Goal: Task Accomplishment & Management: Manage account settings

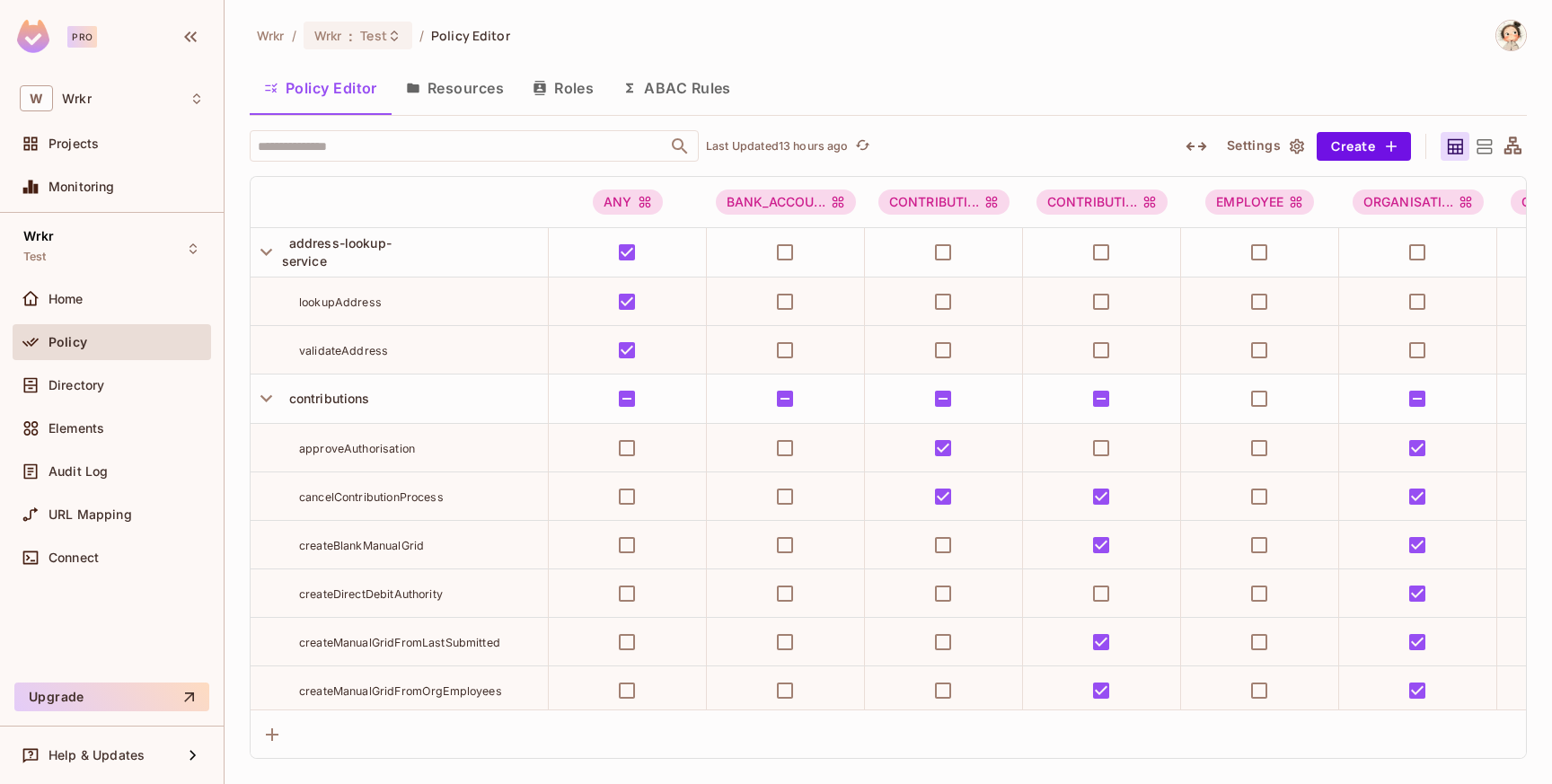
scroll to position [4678, 0]
click at [260, 247] on icon "button" at bounding box center [266, 251] width 24 height 24
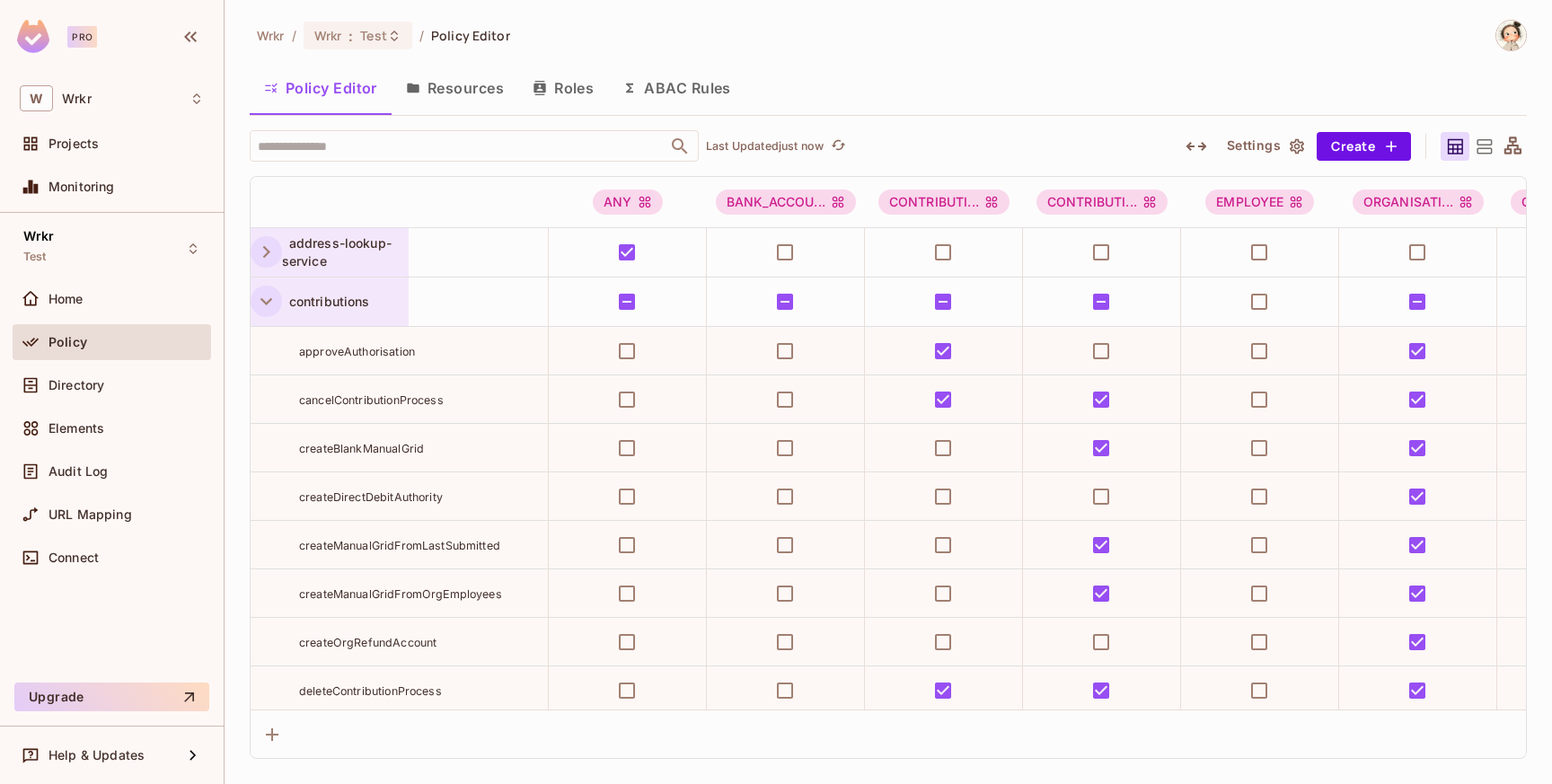
click at [263, 297] on icon "button" at bounding box center [266, 301] width 24 height 24
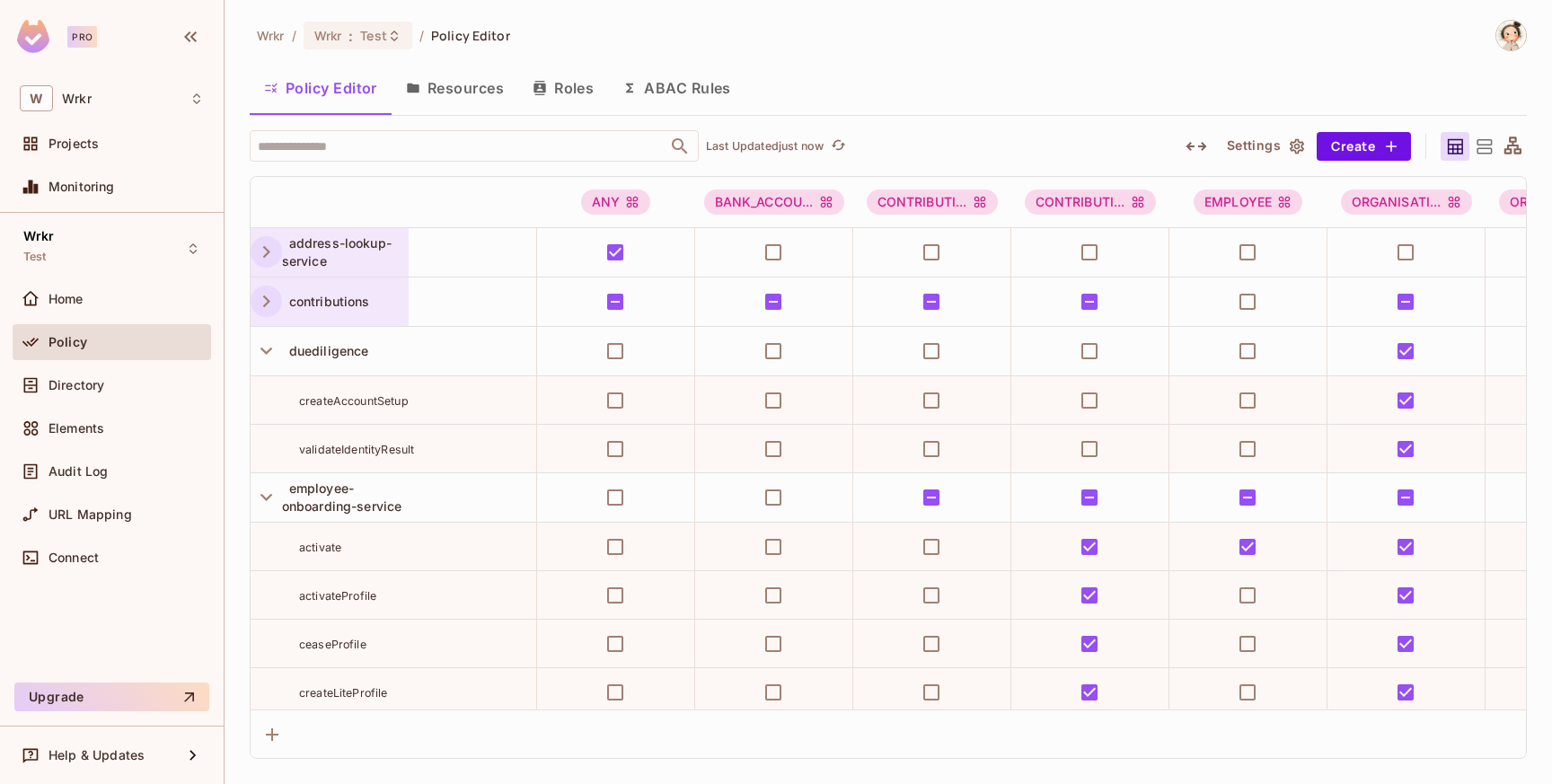
click at [460, 94] on button "Resources" at bounding box center [454, 88] width 127 height 44
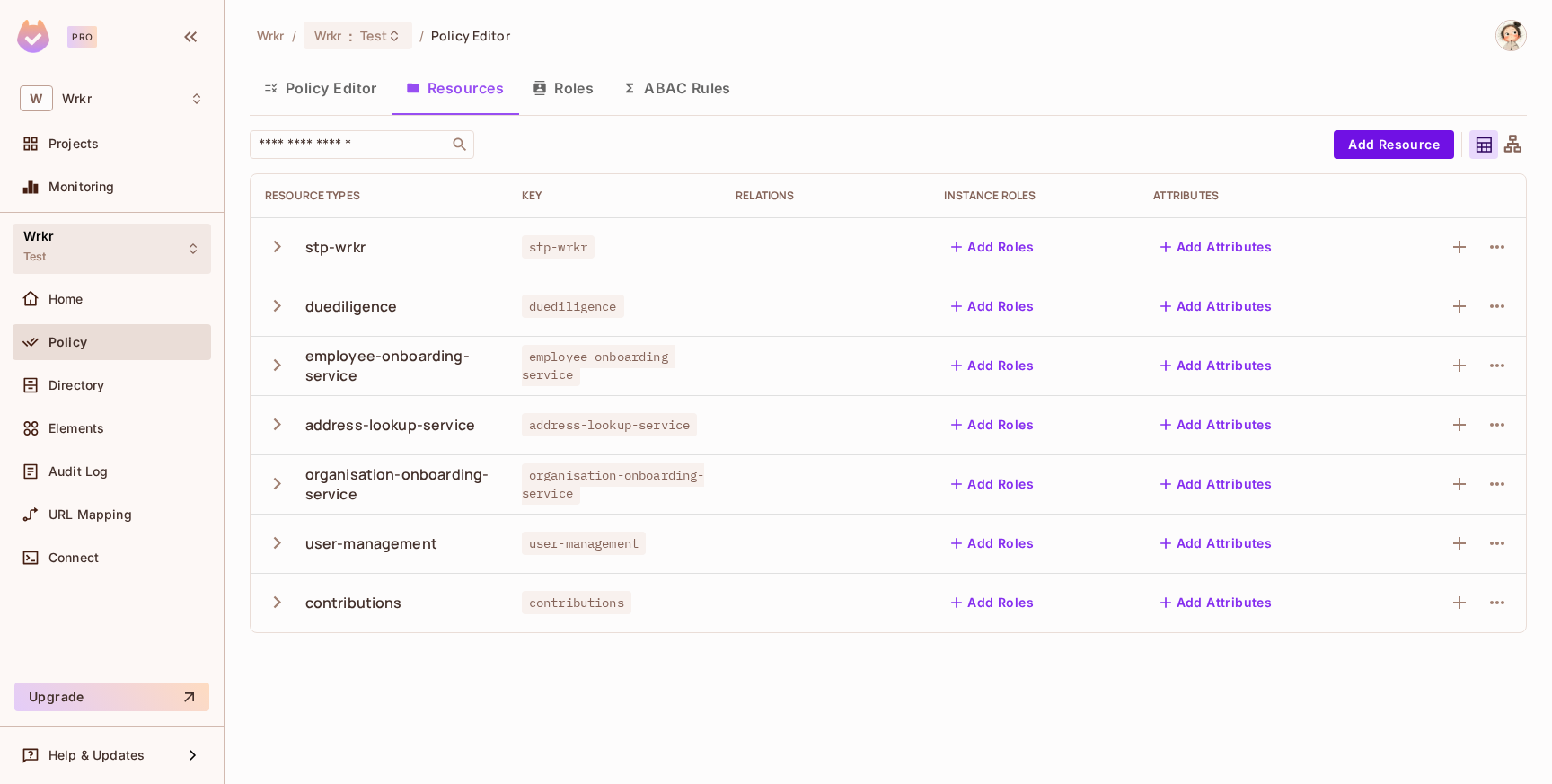
click at [193, 251] on icon at bounding box center [192, 248] width 7 height 11
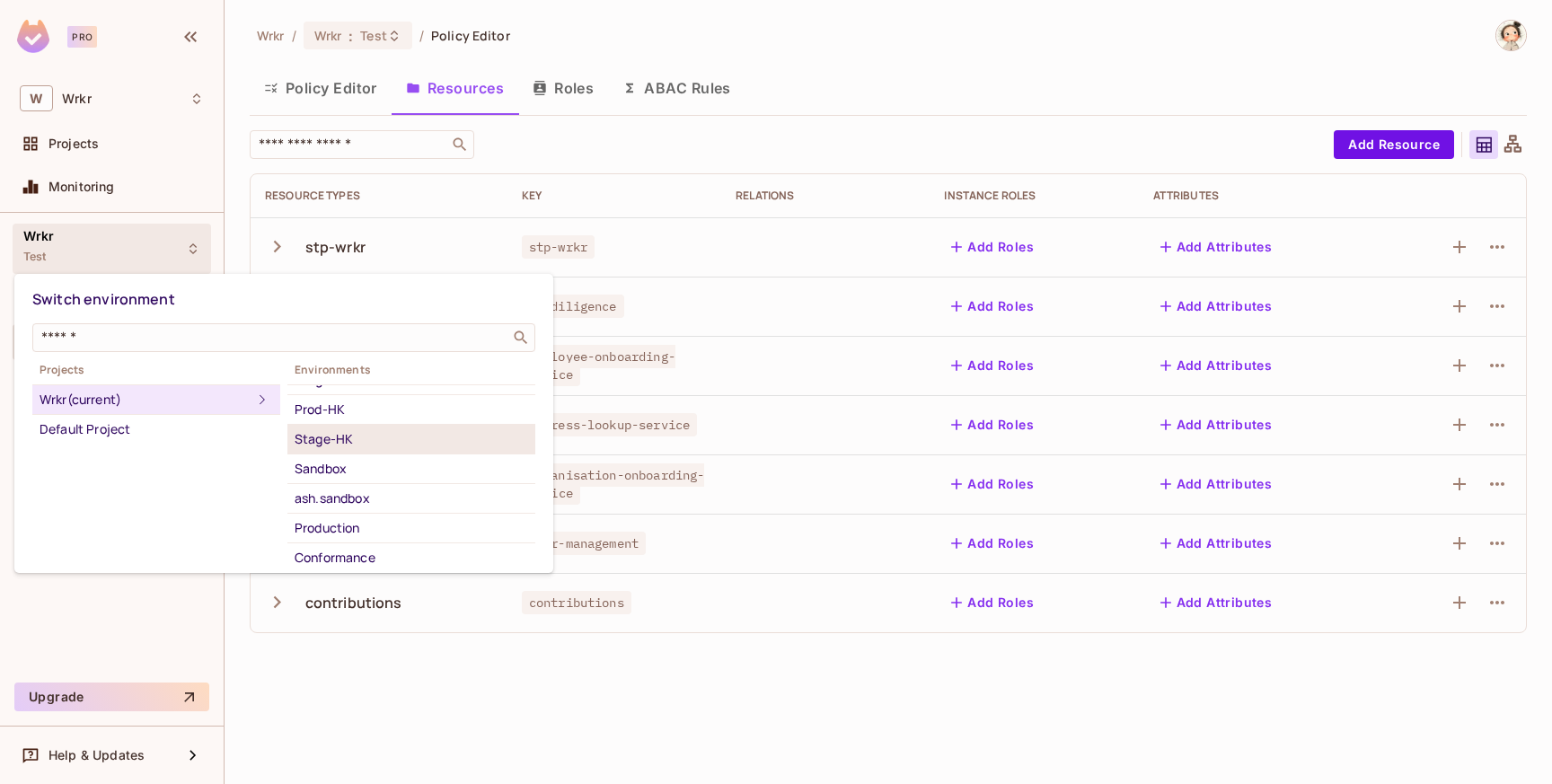
scroll to position [118, 0]
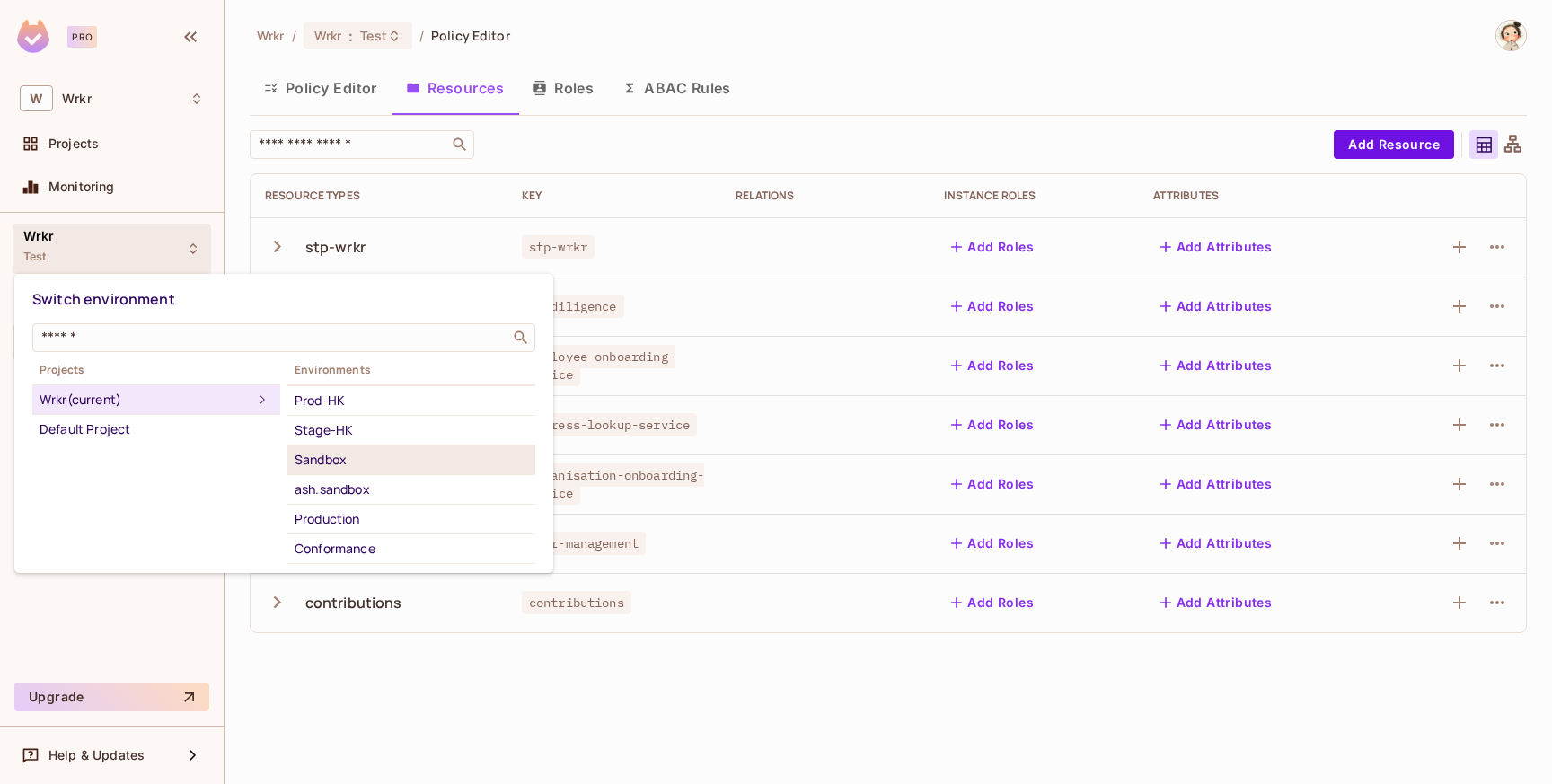
click at [343, 460] on div "Sandbox" at bounding box center [412, 460] width 234 height 21
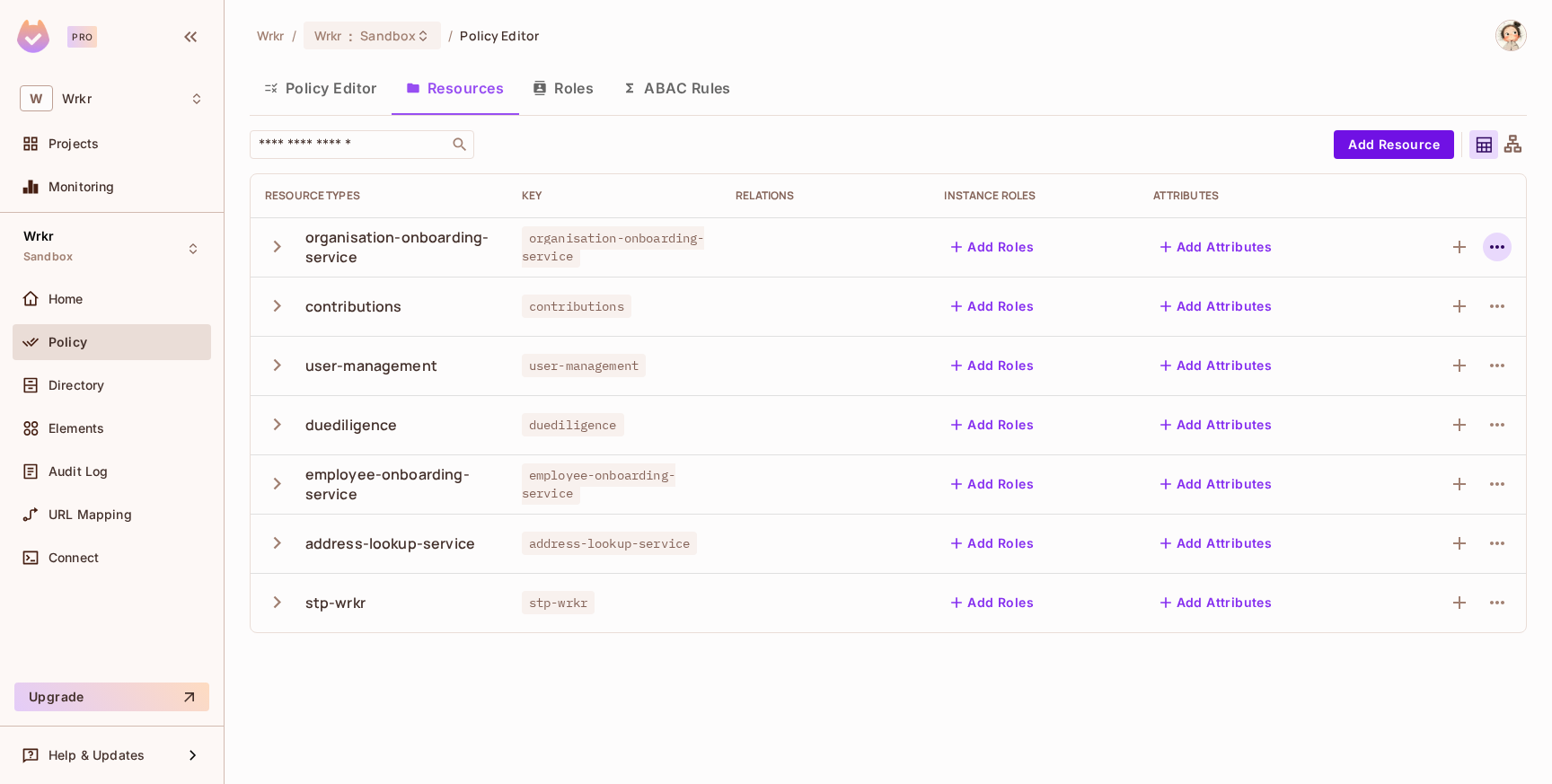
click at [1494, 245] on icon "button" at bounding box center [1498, 247] width 21 height 21
click at [1342, 361] on div "Delete Resource" at bounding box center [1316, 357] width 100 height 18
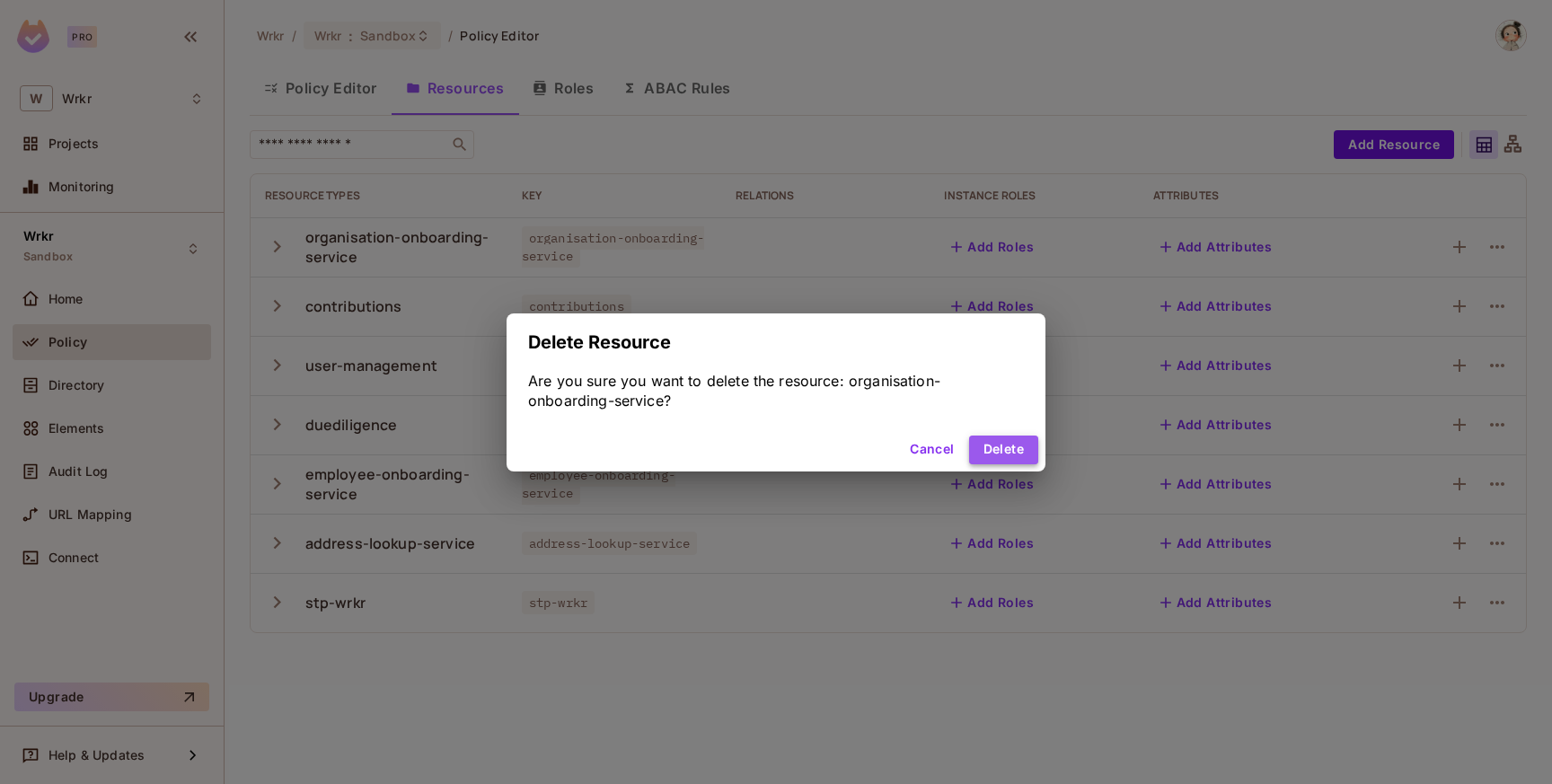
click at [1011, 447] on button "Delete" at bounding box center [1004, 450] width 70 height 29
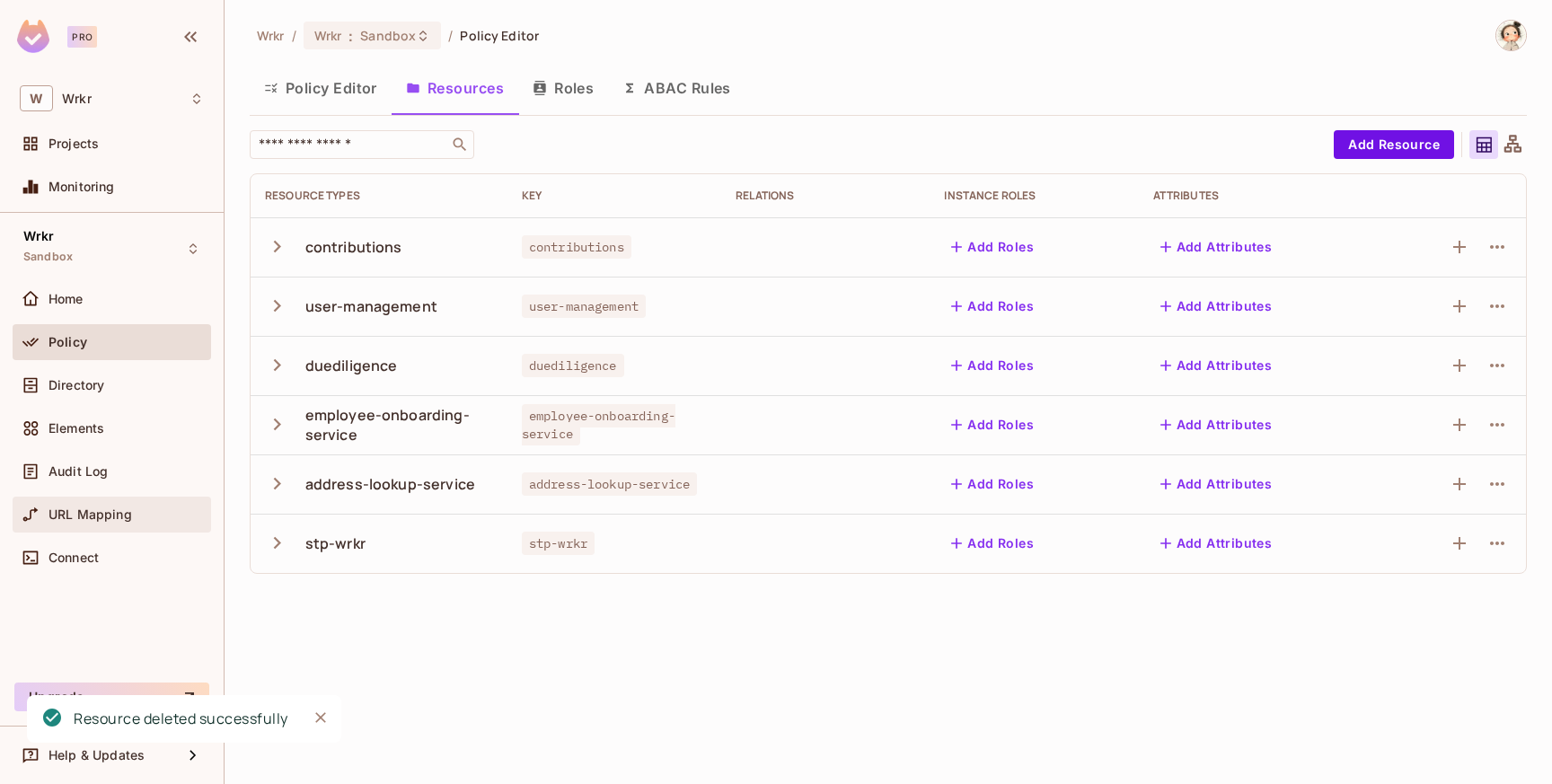
click at [85, 511] on span "URL Mapping" at bounding box center [90, 514] width 83 height 15
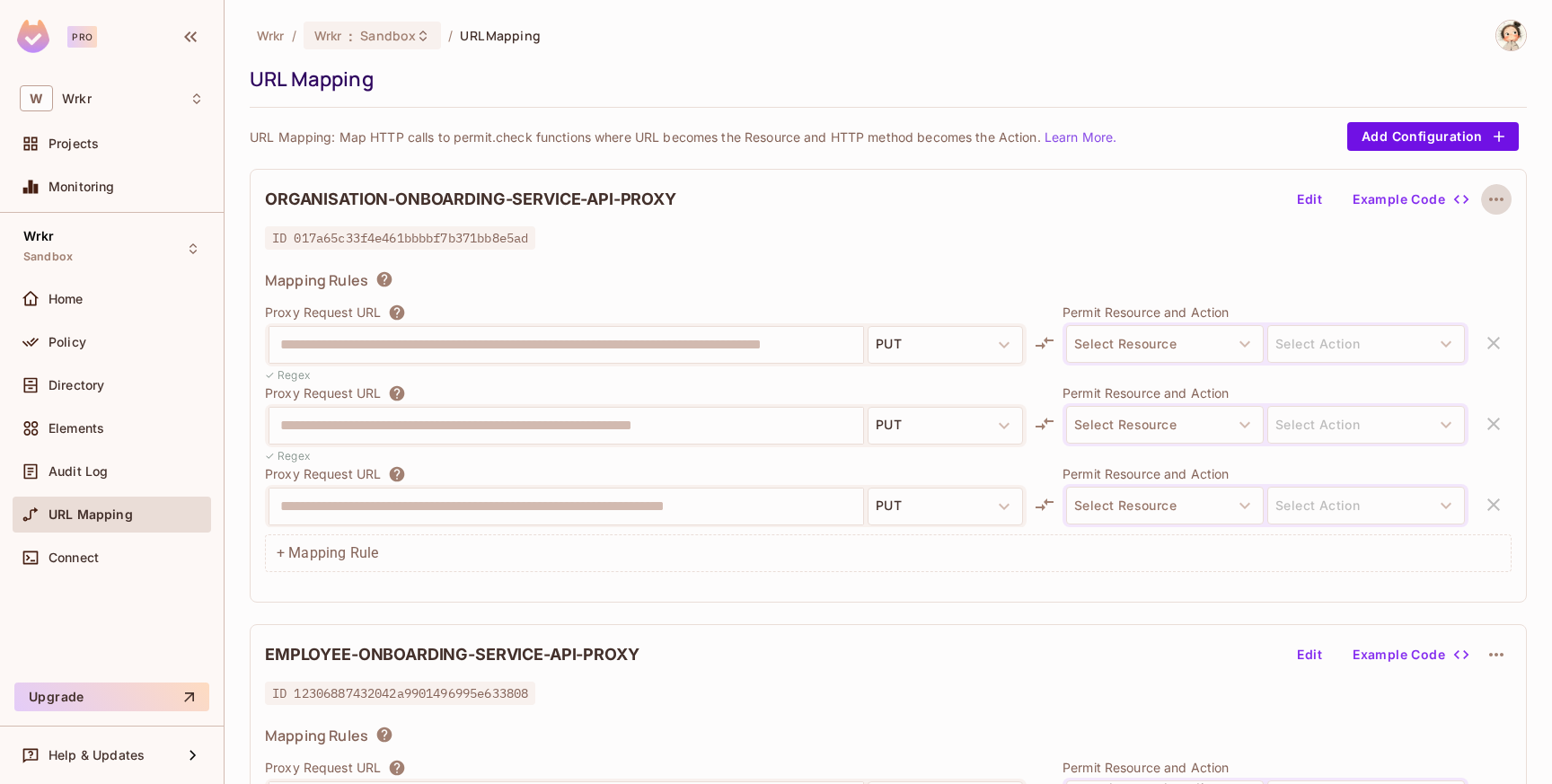
click at [1498, 199] on icon "button" at bounding box center [1496, 199] width 15 height 4
click at [1486, 243] on div "Delete" at bounding box center [1498, 242] width 40 height 18
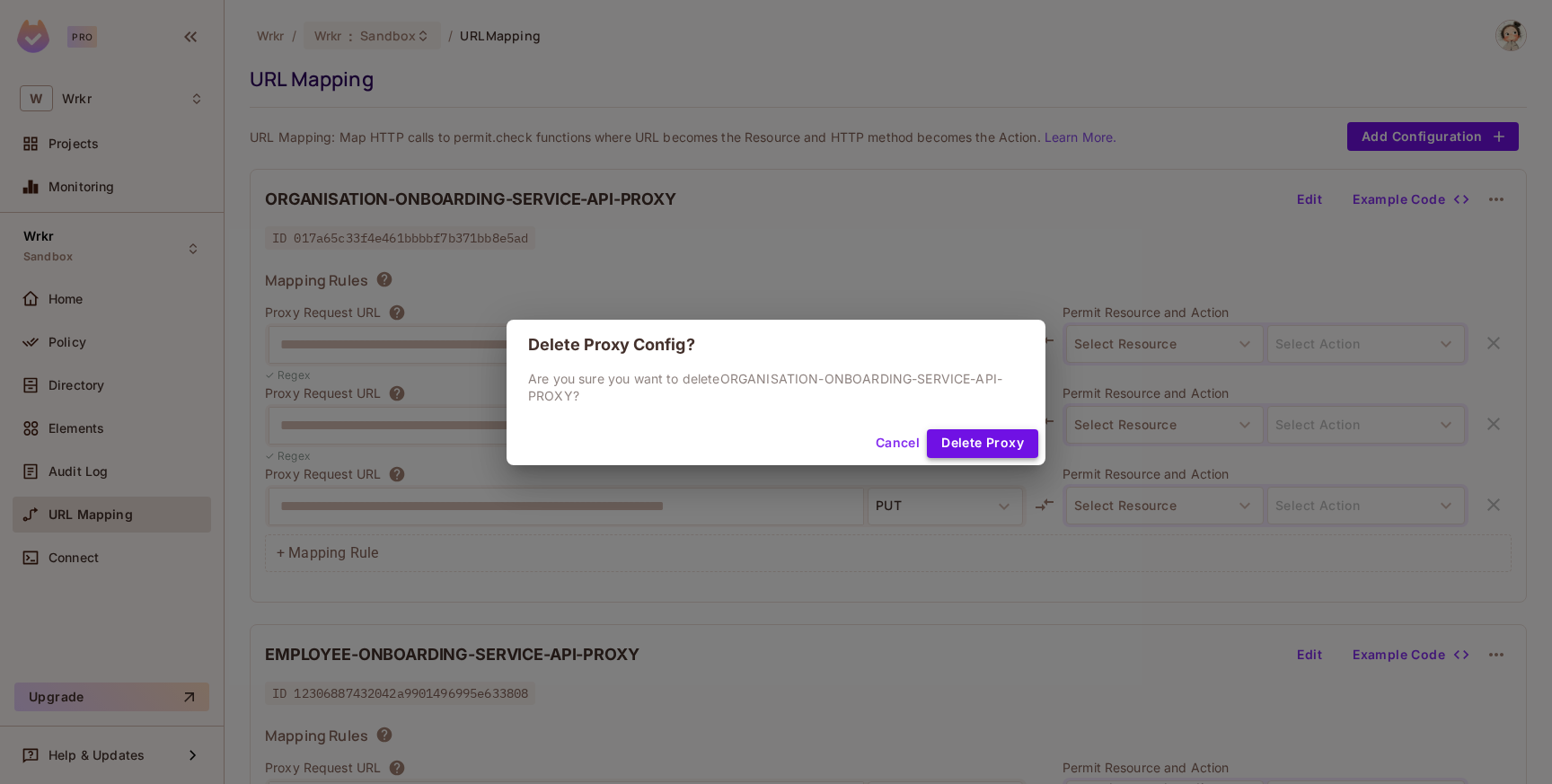
click at [977, 446] on button "Delete Proxy" at bounding box center [982, 444] width 111 height 29
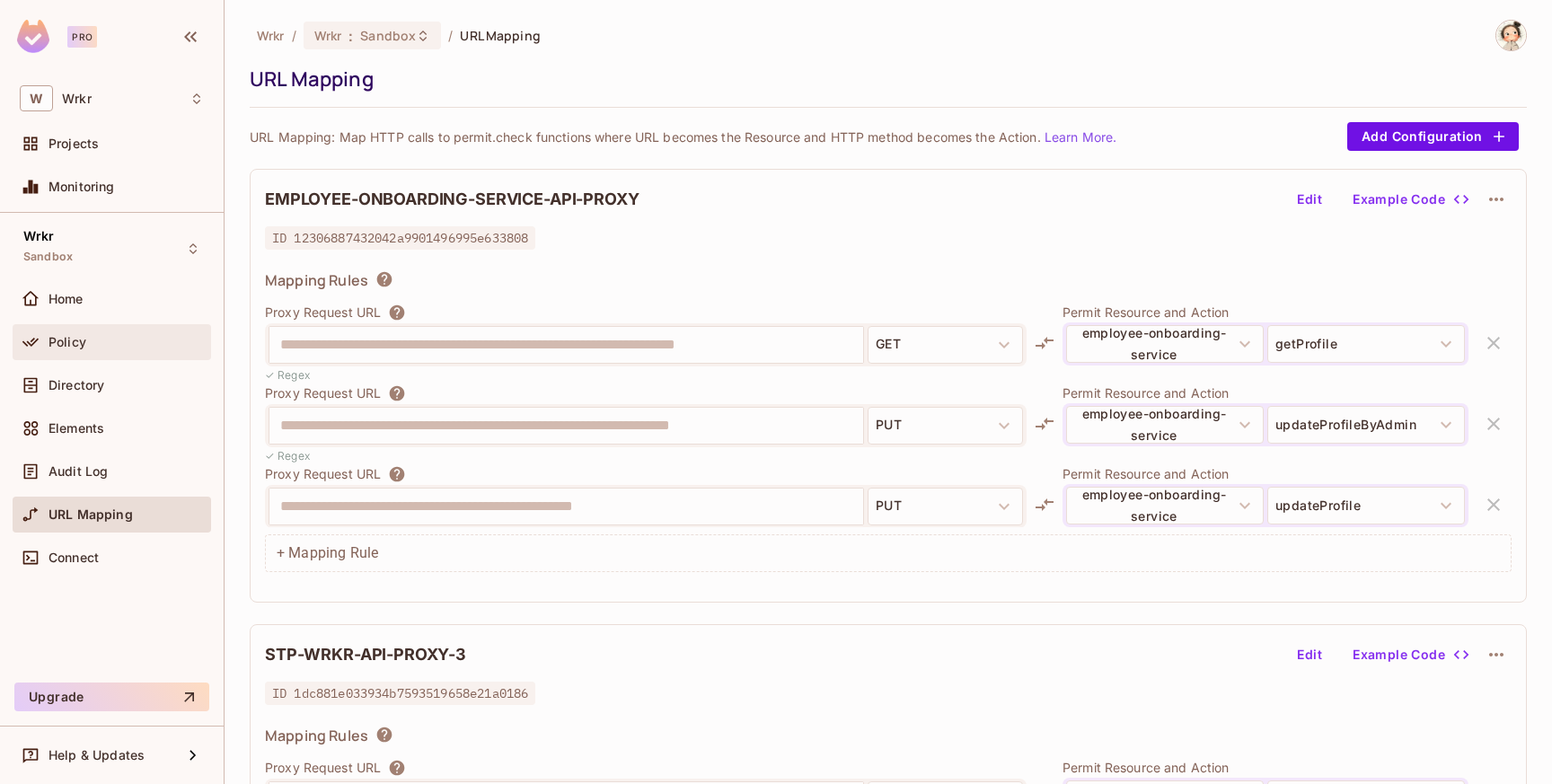
click at [103, 346] on div "Policy" at bounding box center [126, 342] width 156 height 15
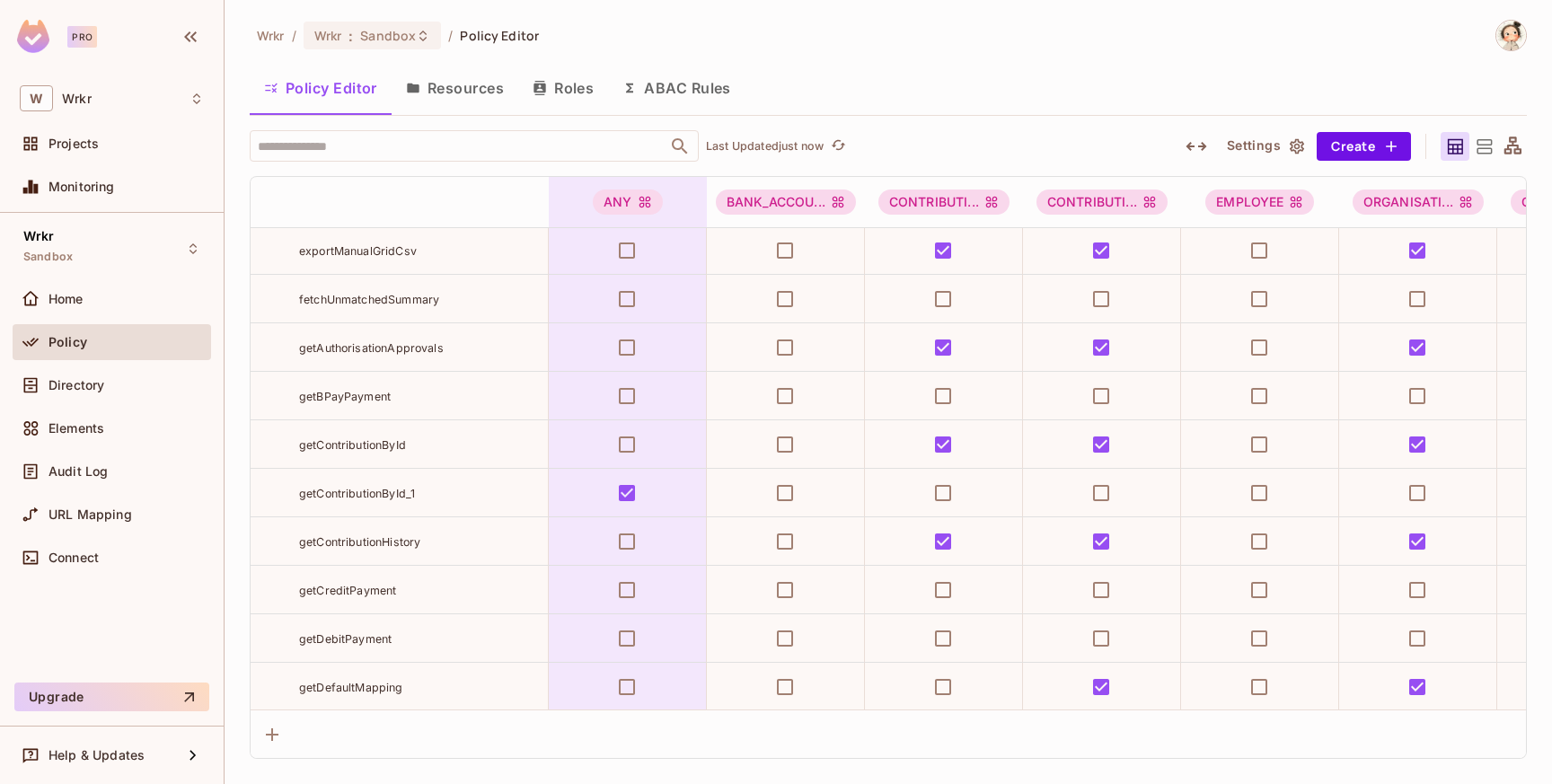
scroll to position [1065, 0]
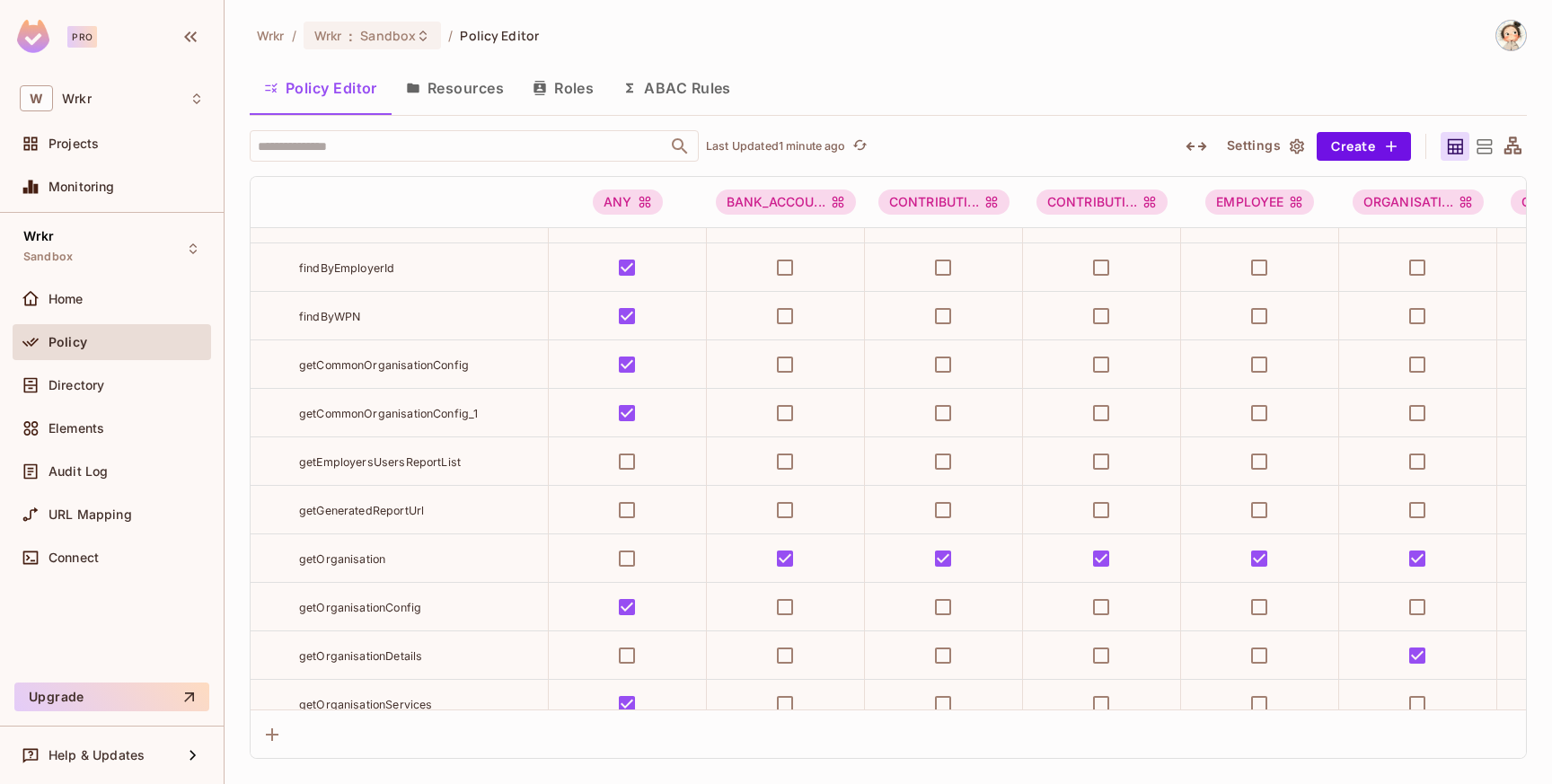
scroll to position [7842, 0]
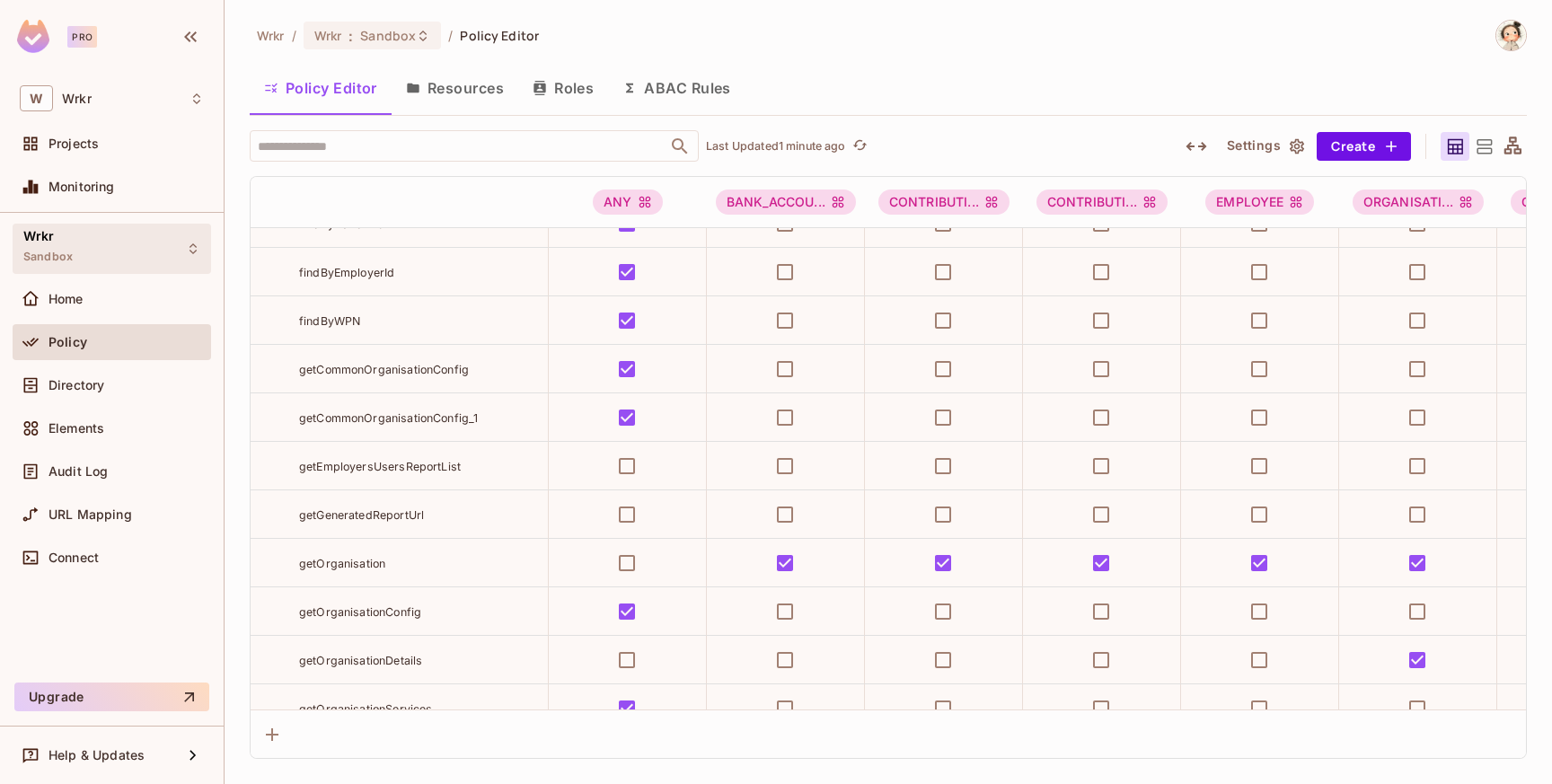
click at [195, 250] on icon at bounding box center [192, 248] width 7 height 11
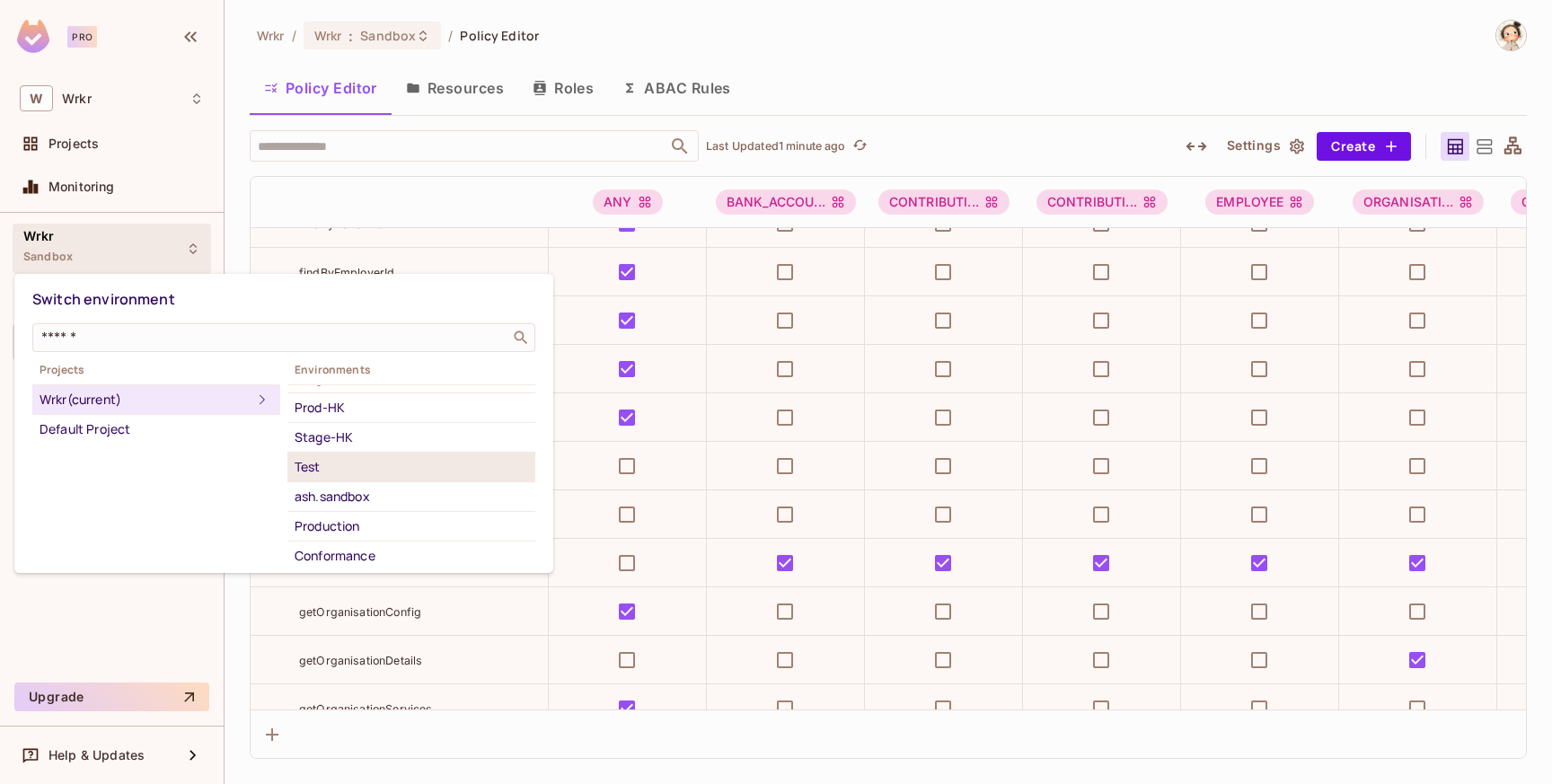
scroll to position [108, 0]
click at [330, 469] on div "Test" at bounding box center [412, 469] width 234 height 21
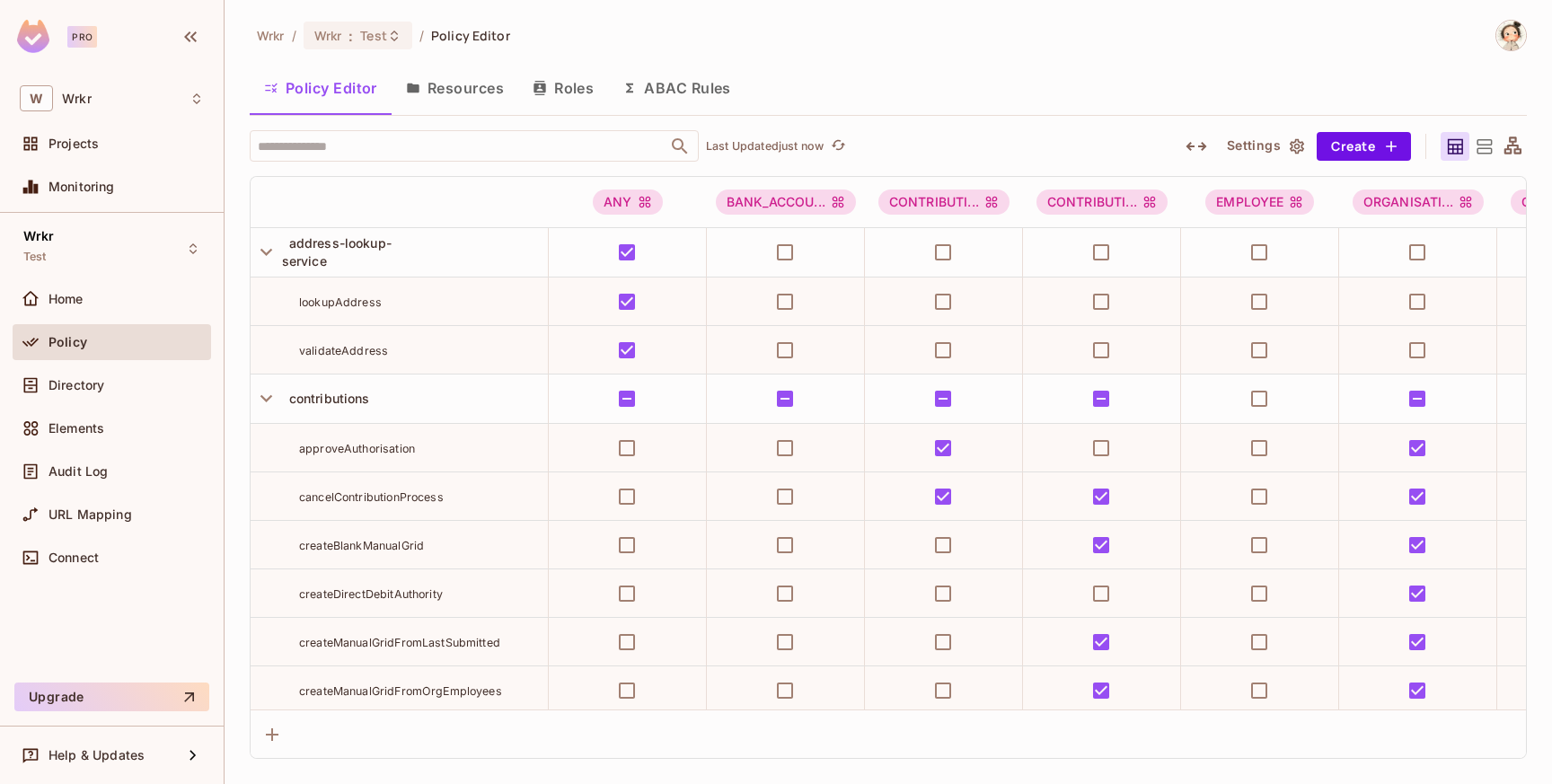
click at [461, 95] on button "Resources" at bounding box center [454, 88] width 127 height 44
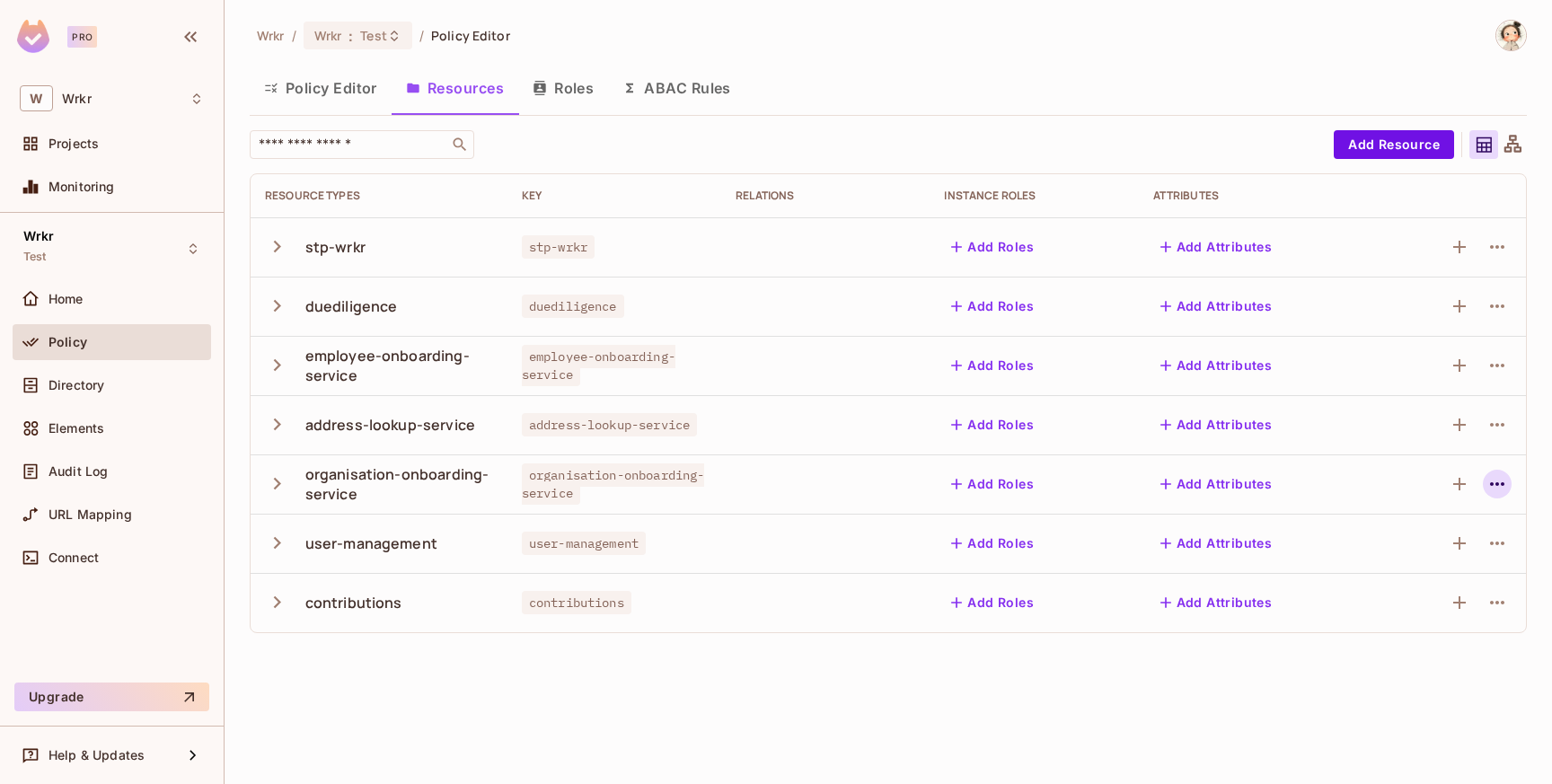
click at [1502, 487] on icon "button" at bounding box center [1498, 484] width 21 height 21
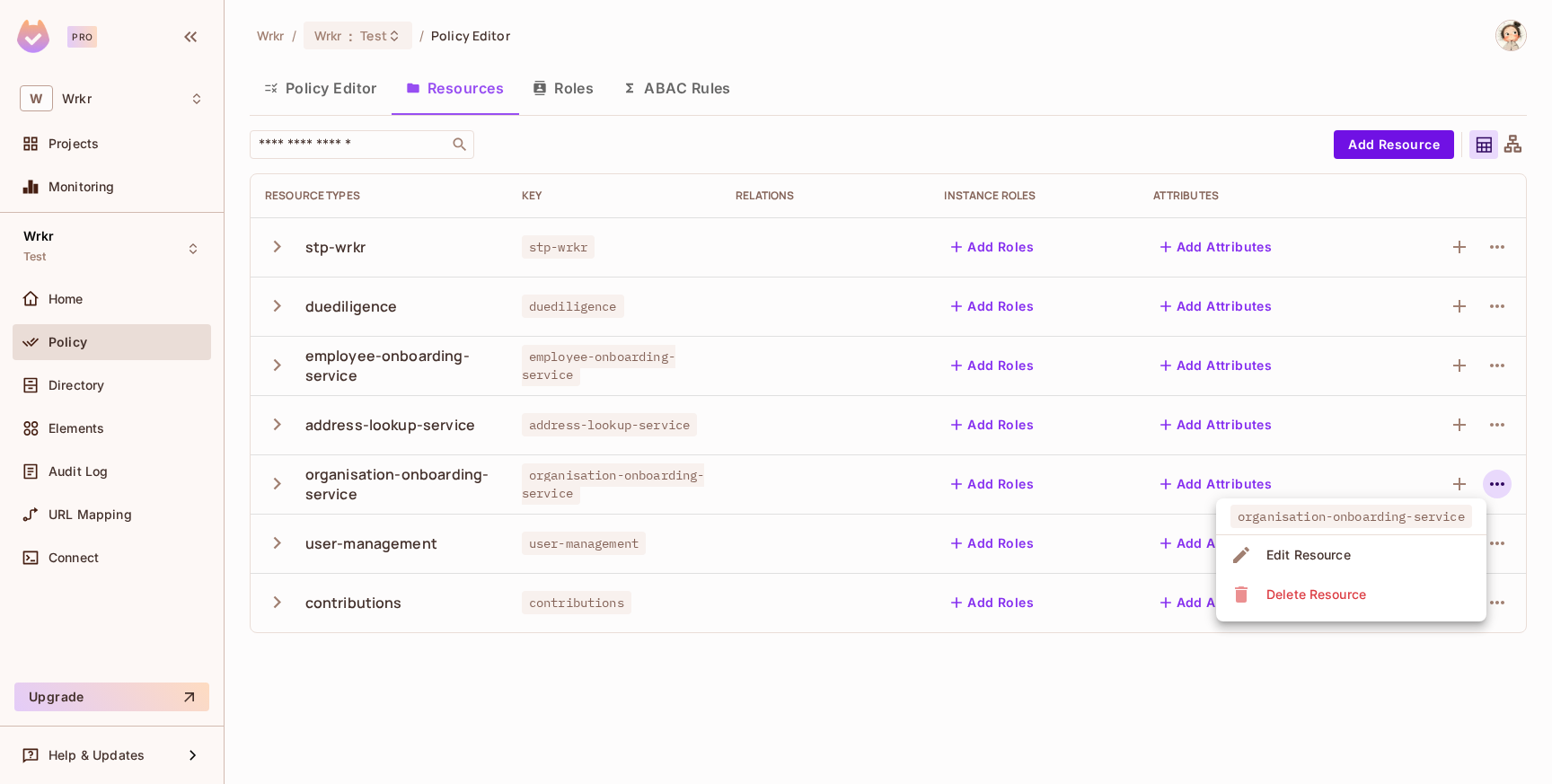
click at [1366, 598] on div "Delete Resource" at bounding box center [1316, 595] width 100 height 18
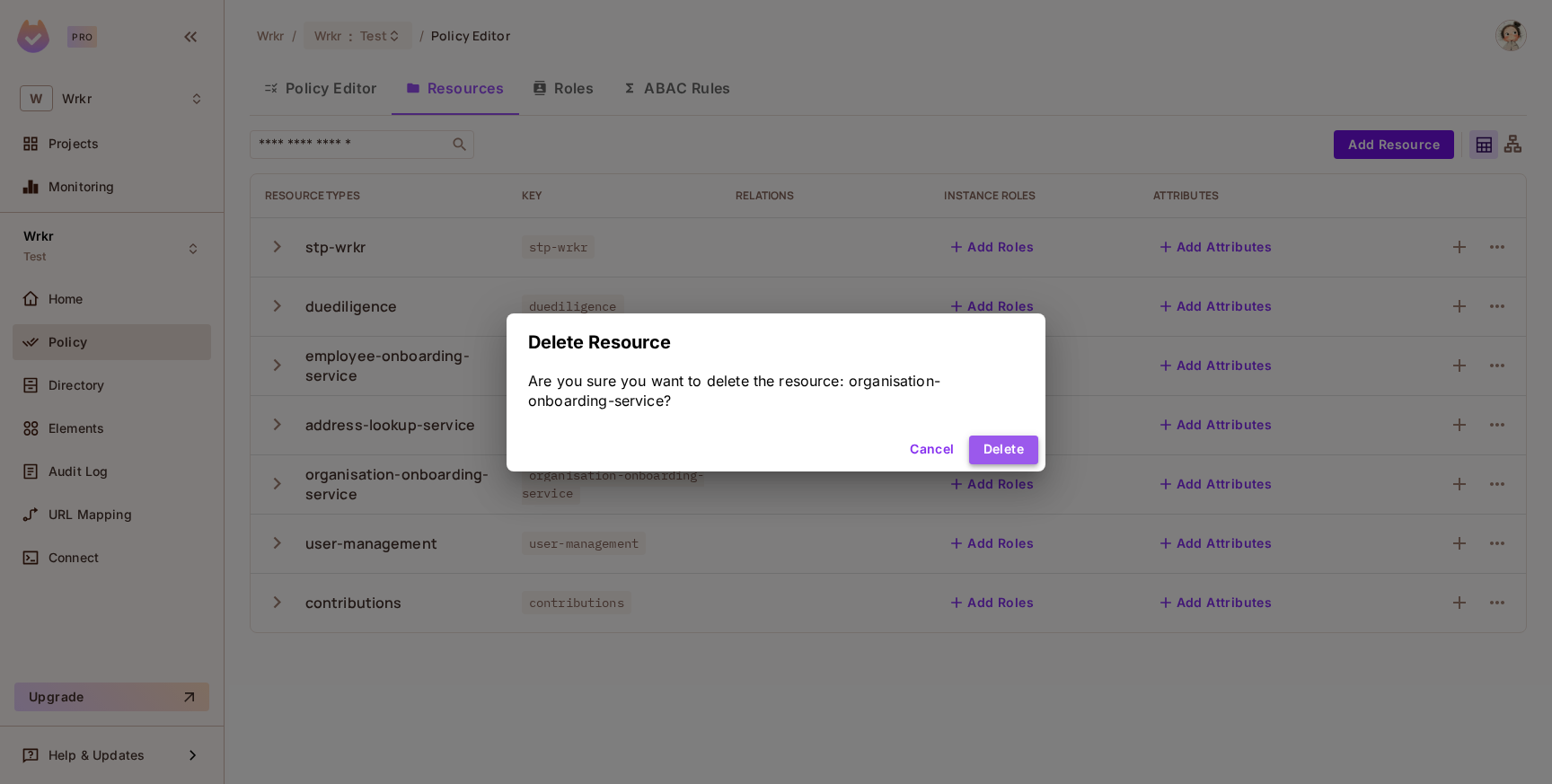
click at [1014, 450] on button "Delete" at bounding box center [1004, 450] width 70 height 29
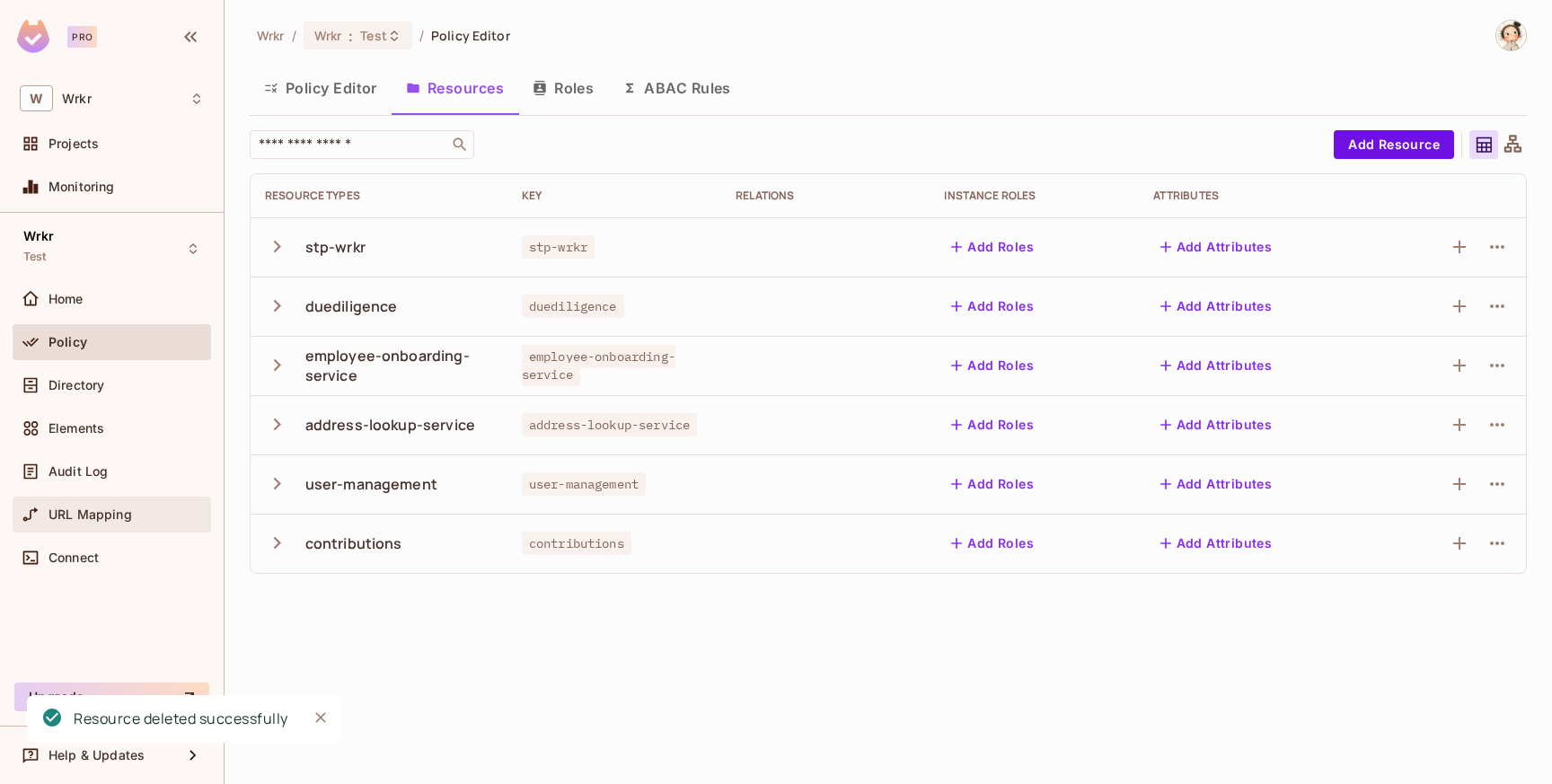
click at [110, 514] on span "URL Mapping" at bounding box center [90, 514] width 83 height 15
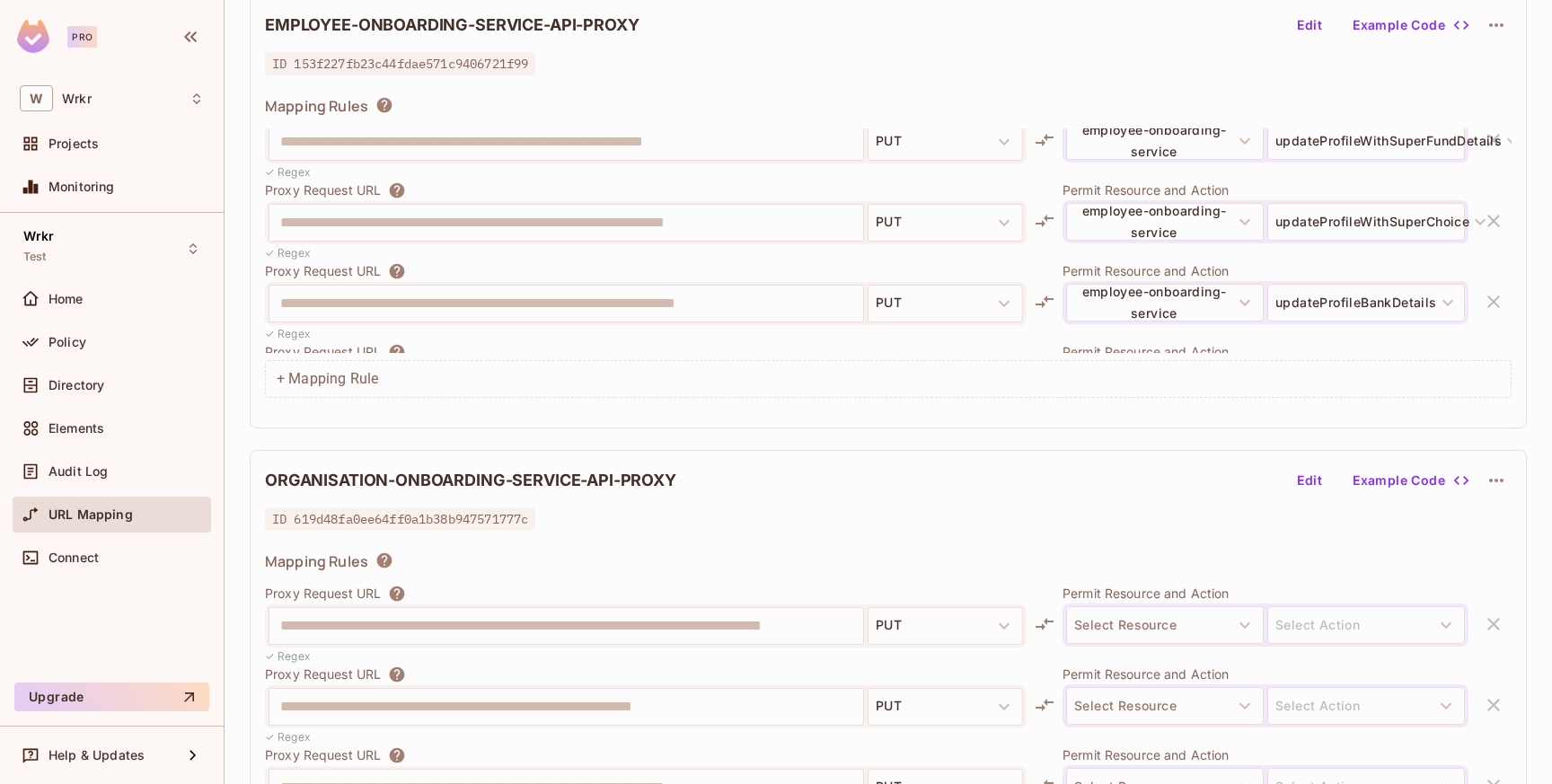
scroll to position [185, 0]
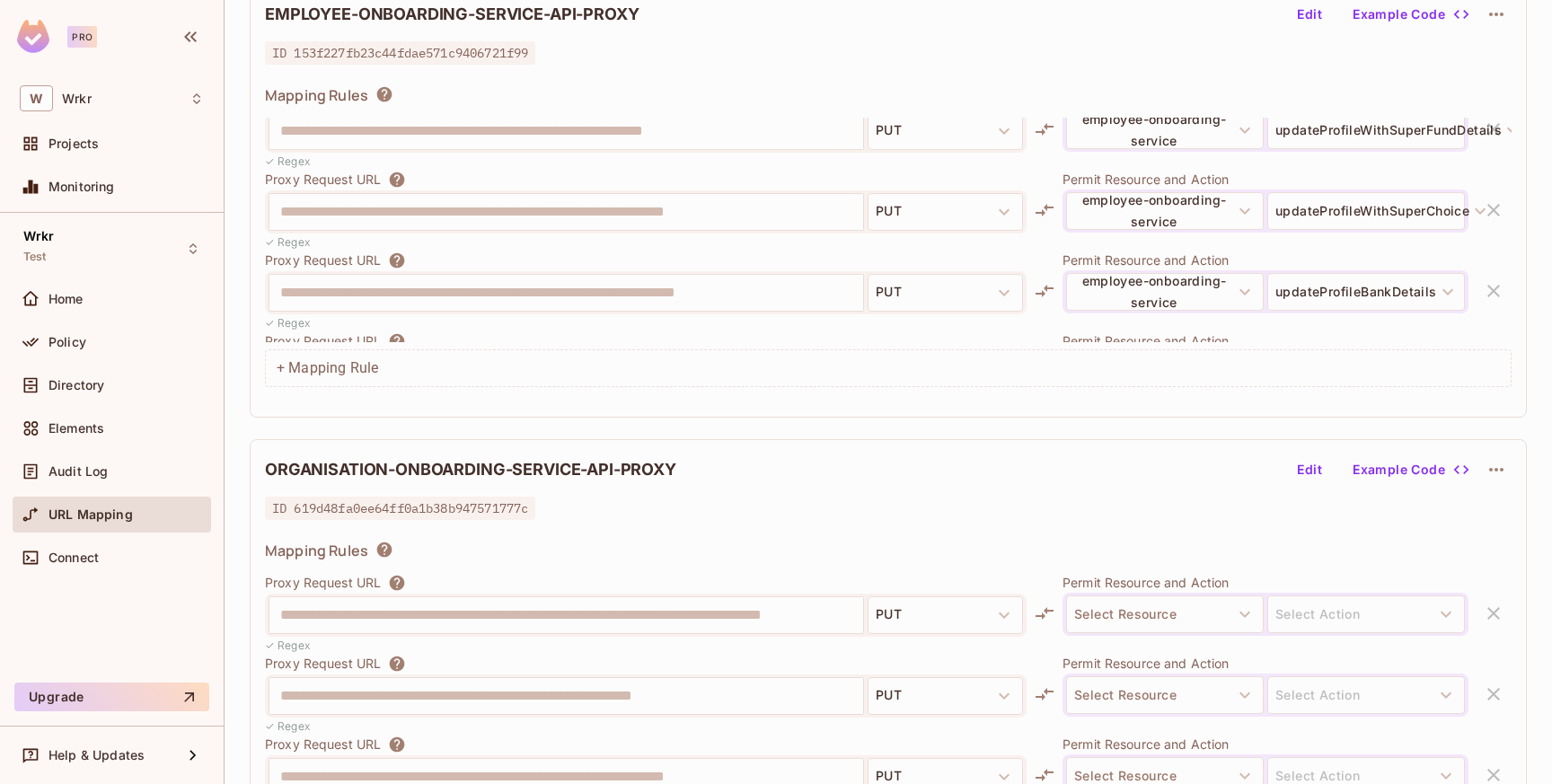
click at [1498, 464] on icon "button" at bounding box center [1497, 470] width 21 height 21
click at [1482, 514] on div "Delete" at bounding box center [1498, 511] width 40 height 18
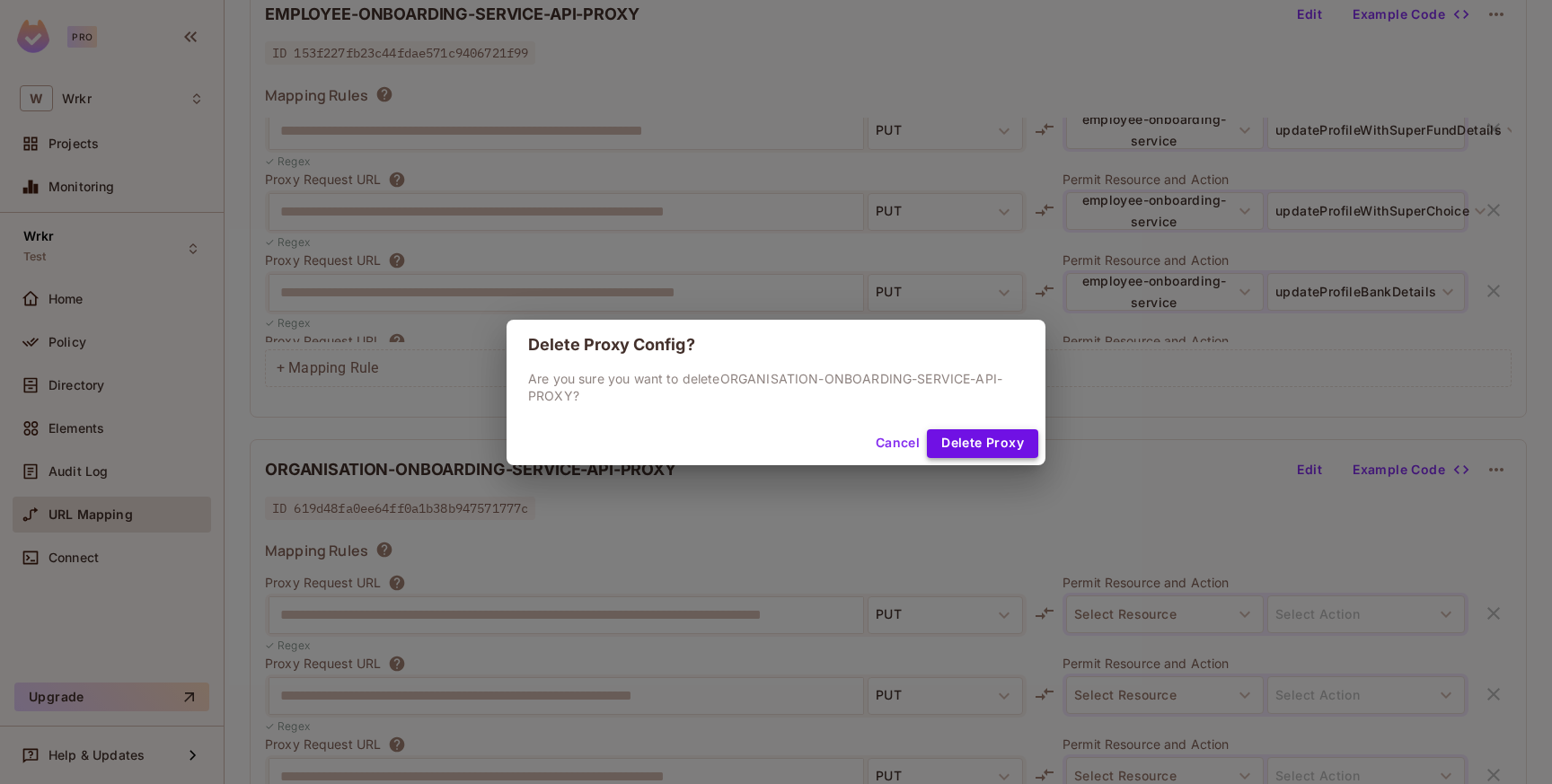
click at [1015, 449] on button "Delete Proxy" at bounding box center [982, 444] width 111 height 29
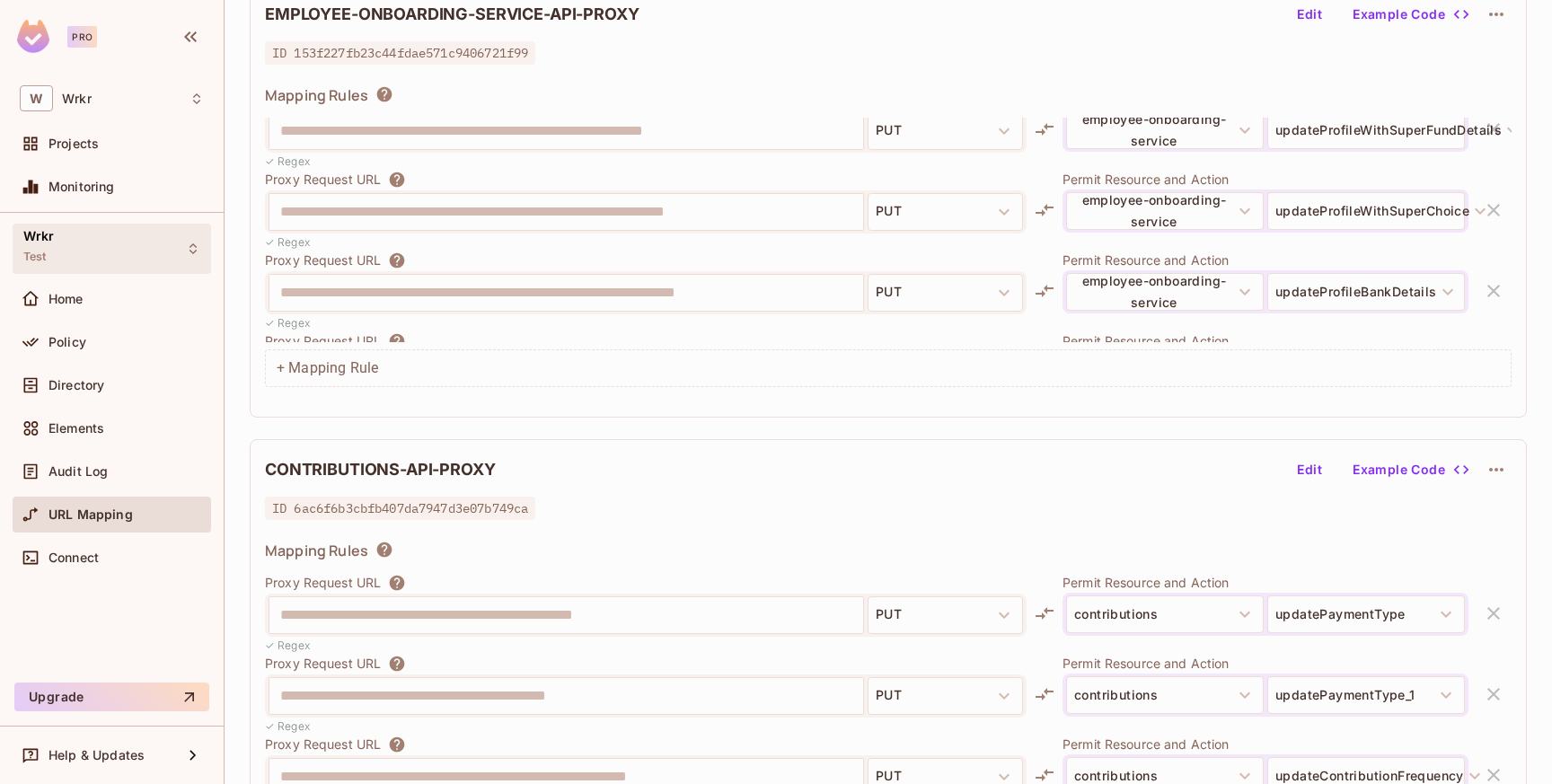
click at [196, 247] on icon at bounding box center [192, 248] width 15 height 15
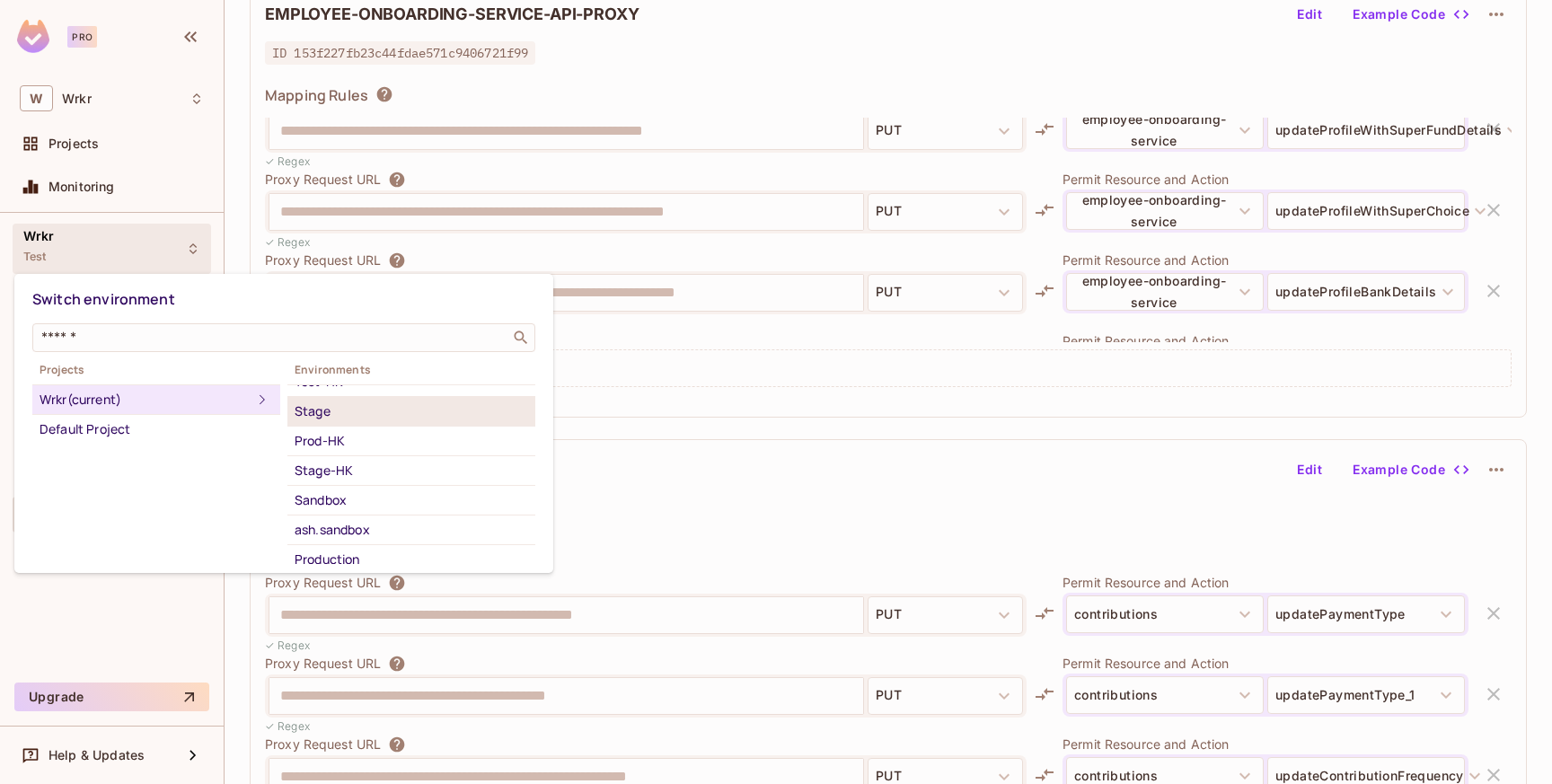
scroll to position [79, 0]
click at [341, 495] on div "Sandbox" at bounding box center [412, 498] width 234 height 21
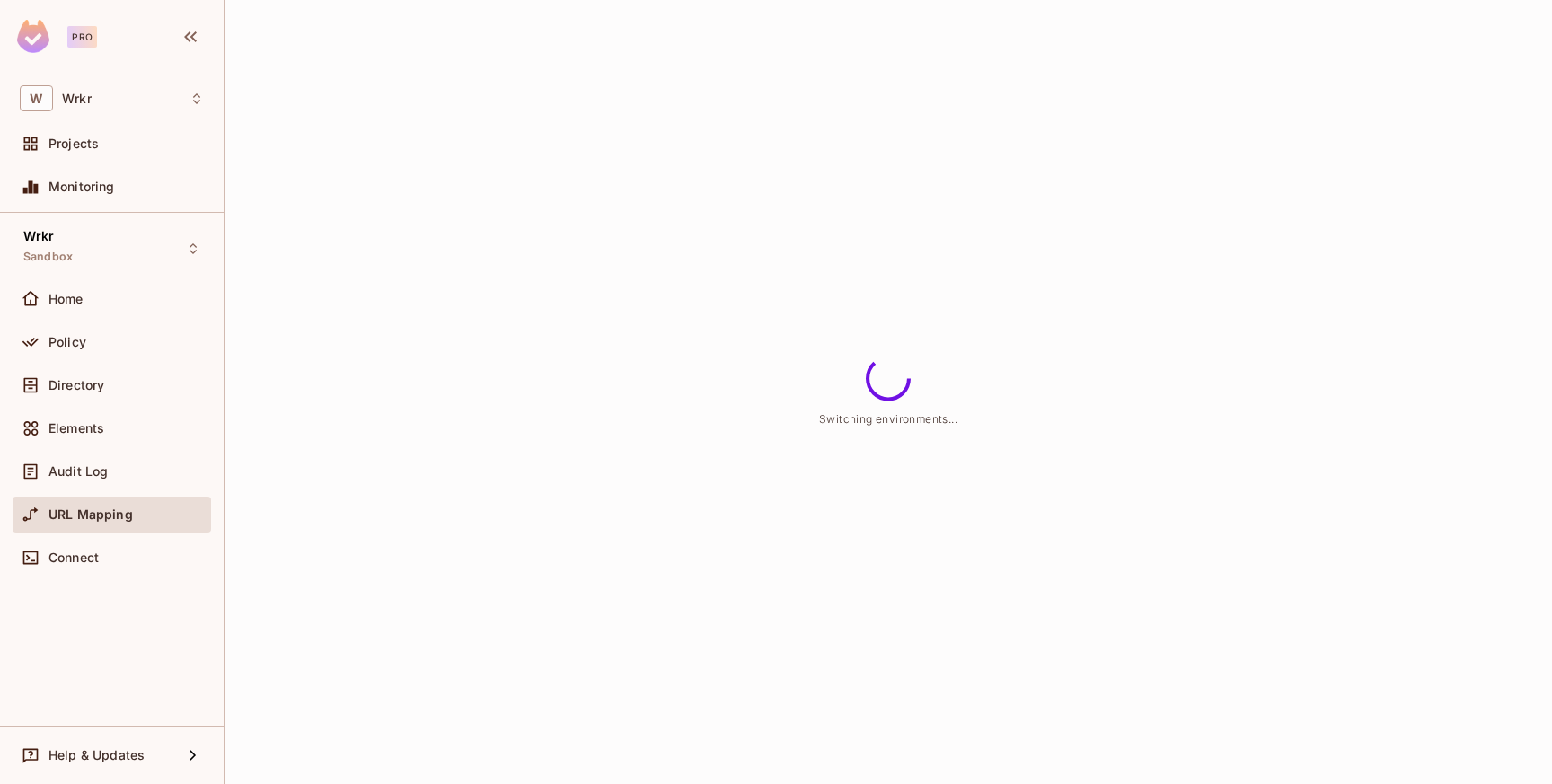
scroll to position [0, 0]
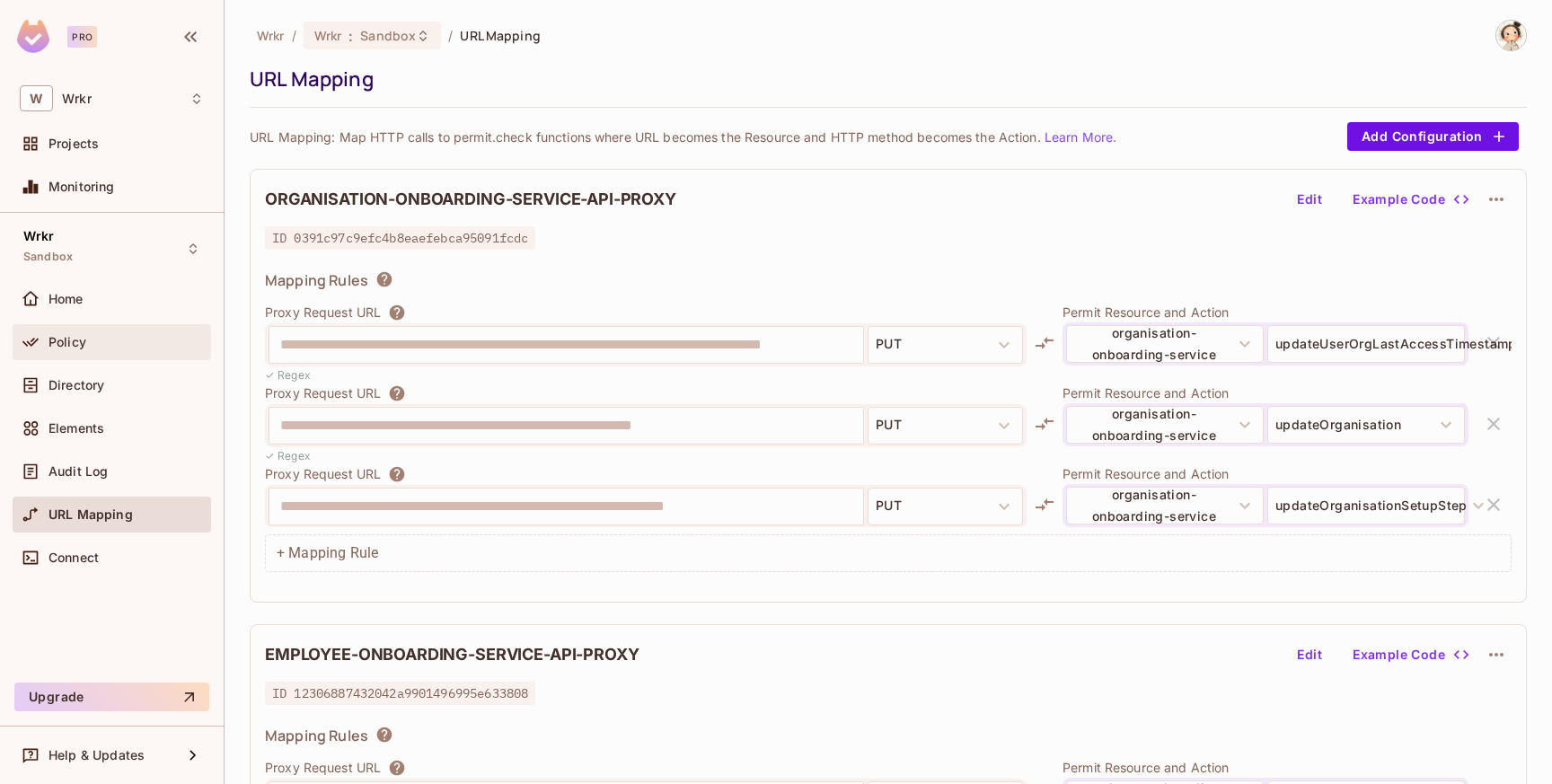
click at [65, 341] on span "Policy" at bounding box center [67, 342] width 38 height 15
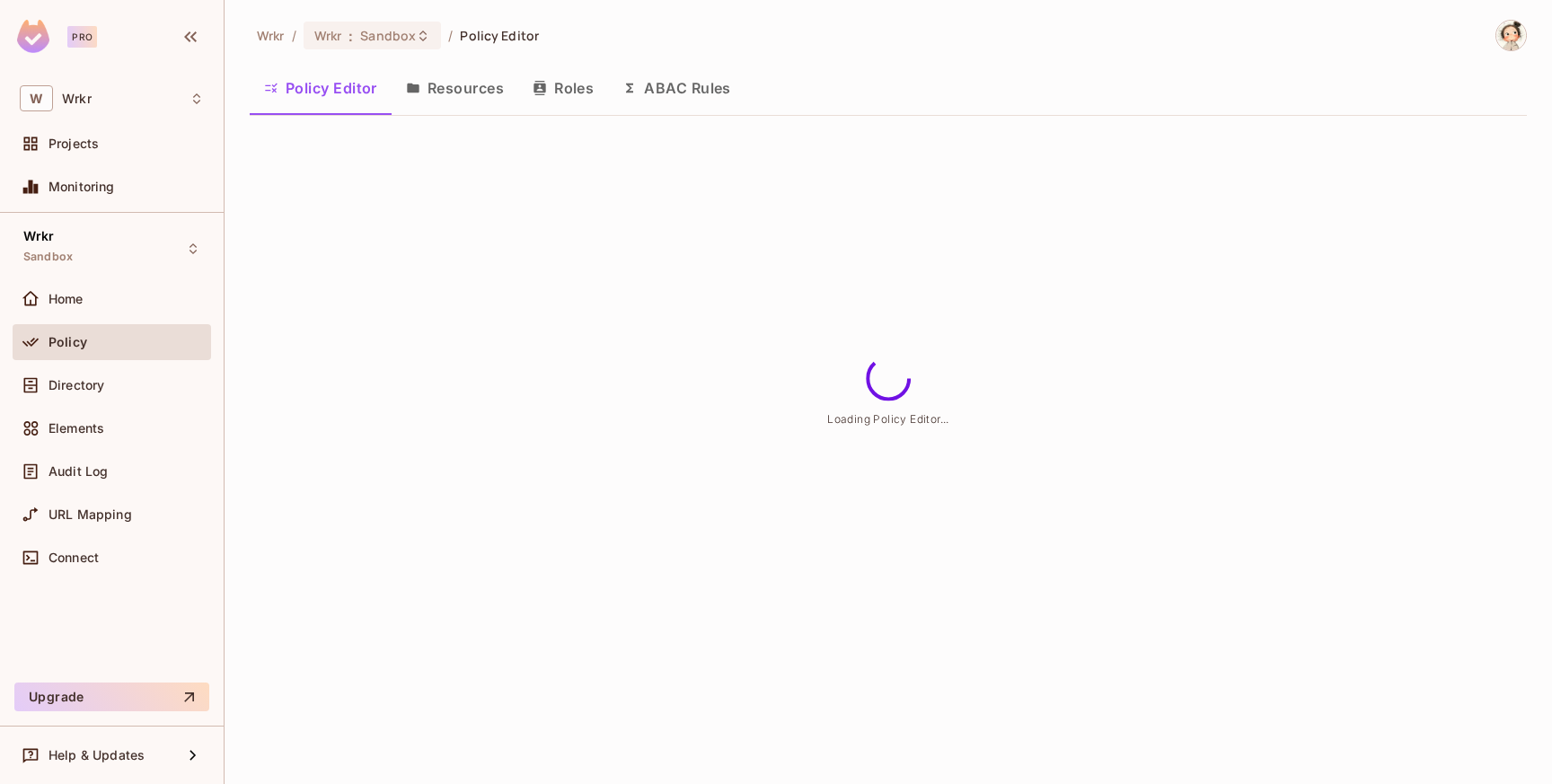
click at [462, 82] on button "Resources" at bounding box center [454, 88] width 127 height 44
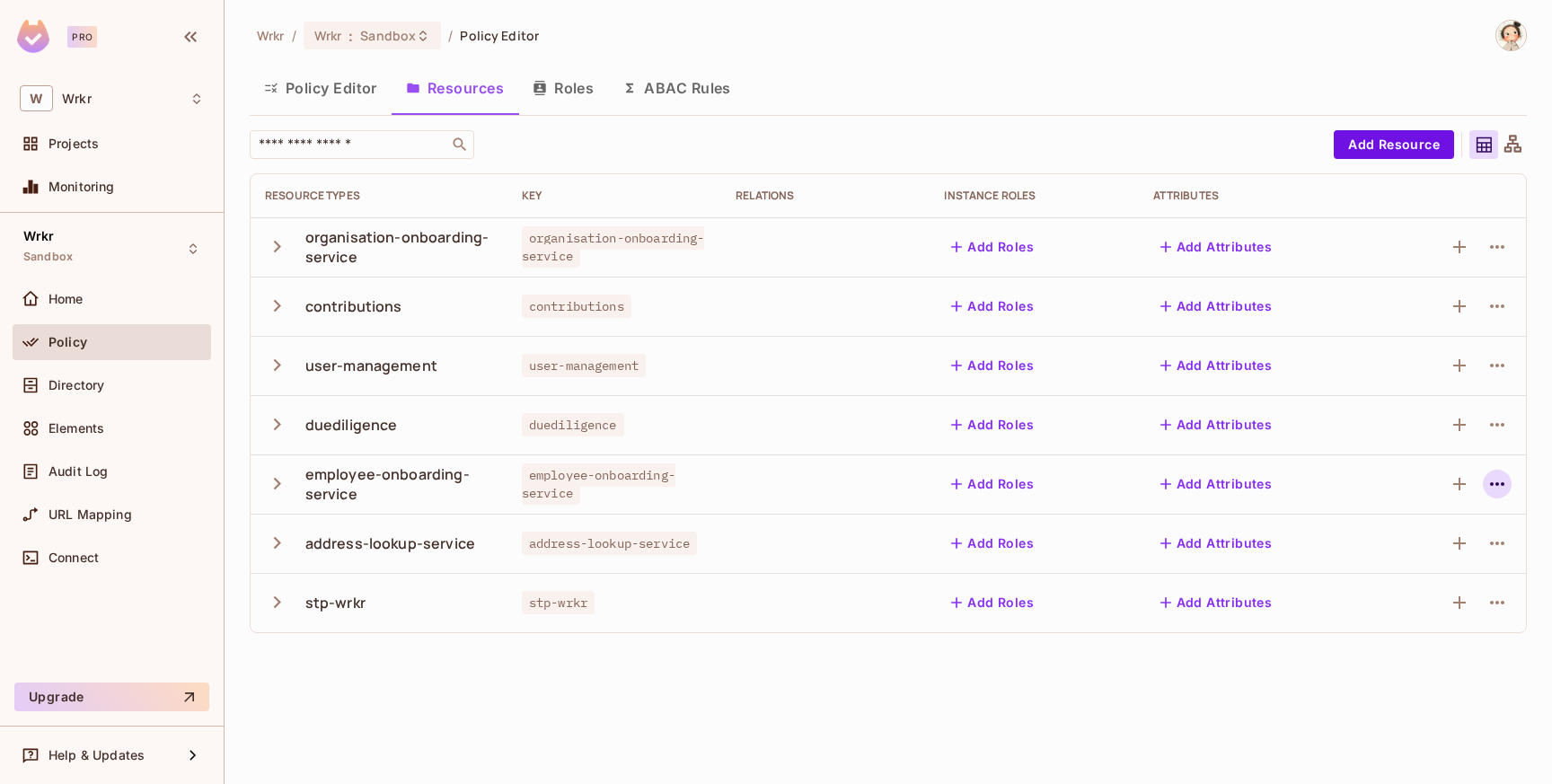
click at [1497, 484] on icon "button" at bounding box center [1497, 484] width 15 height 4
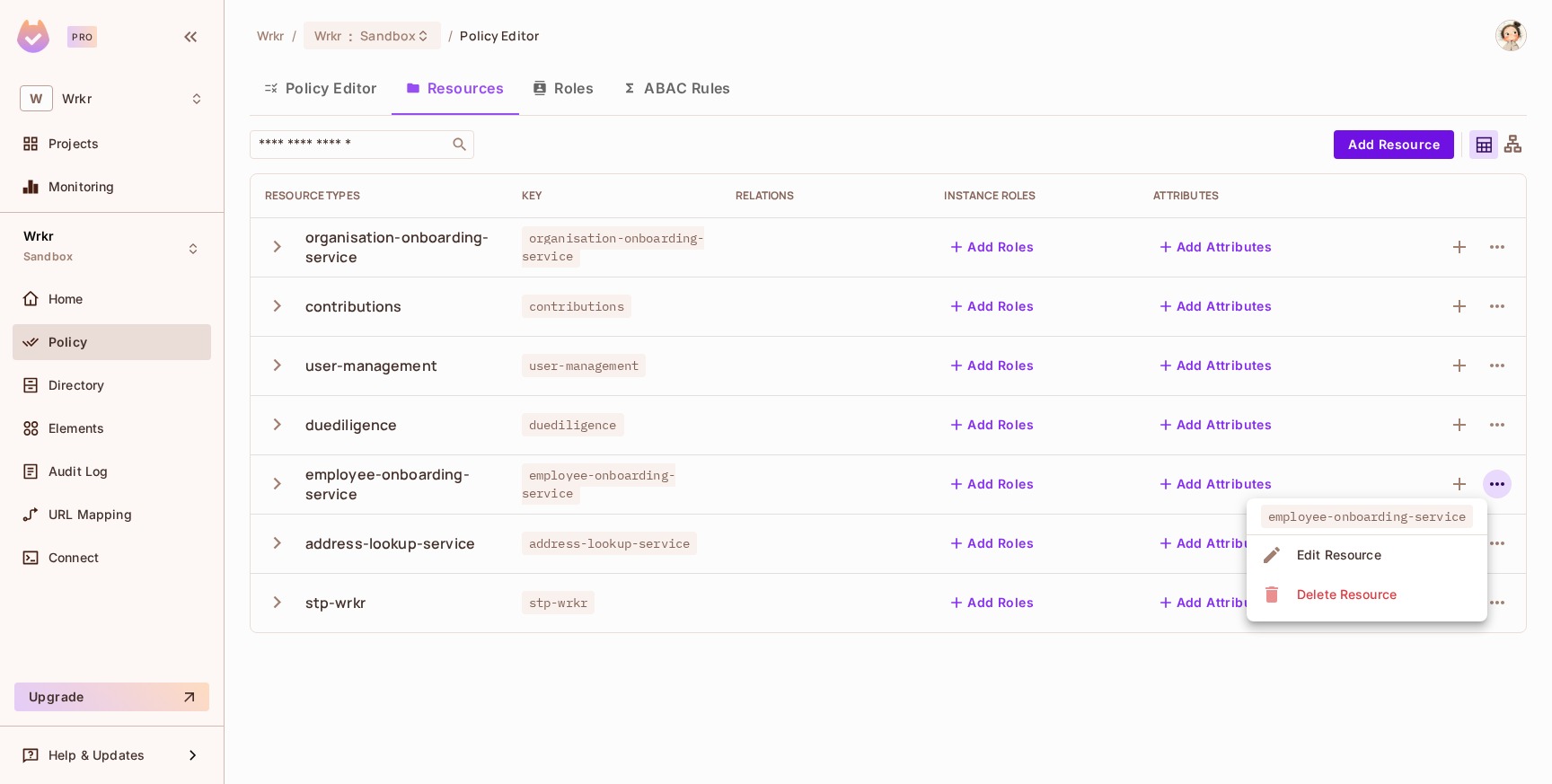
click at [1383, 597] on div "Delete Resource" at bounding box center [1347, 595] width 100 height 18
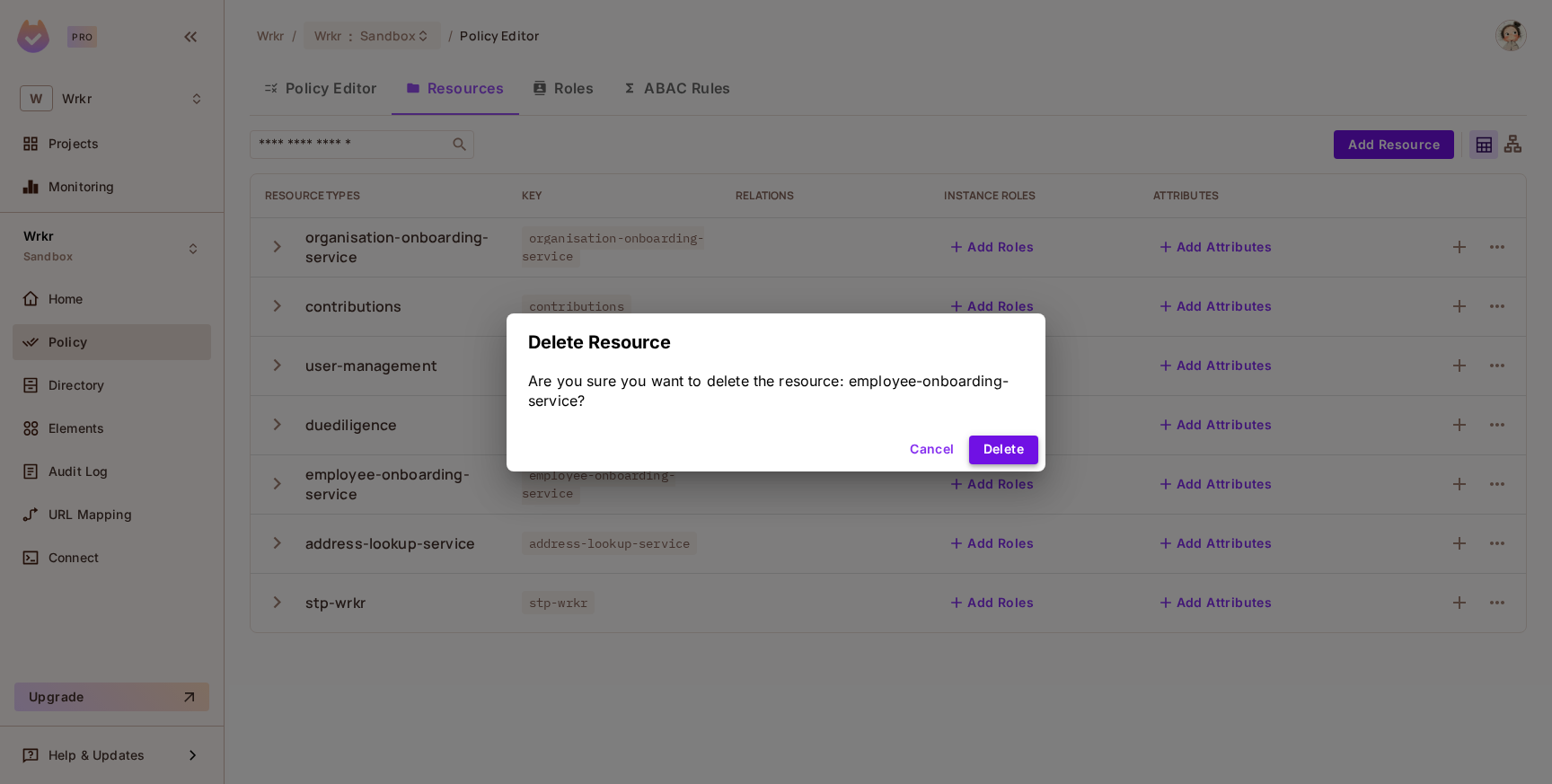
click at [994, 450] on button "Delete" at bounding box center [1004, 450] width 70 height 29
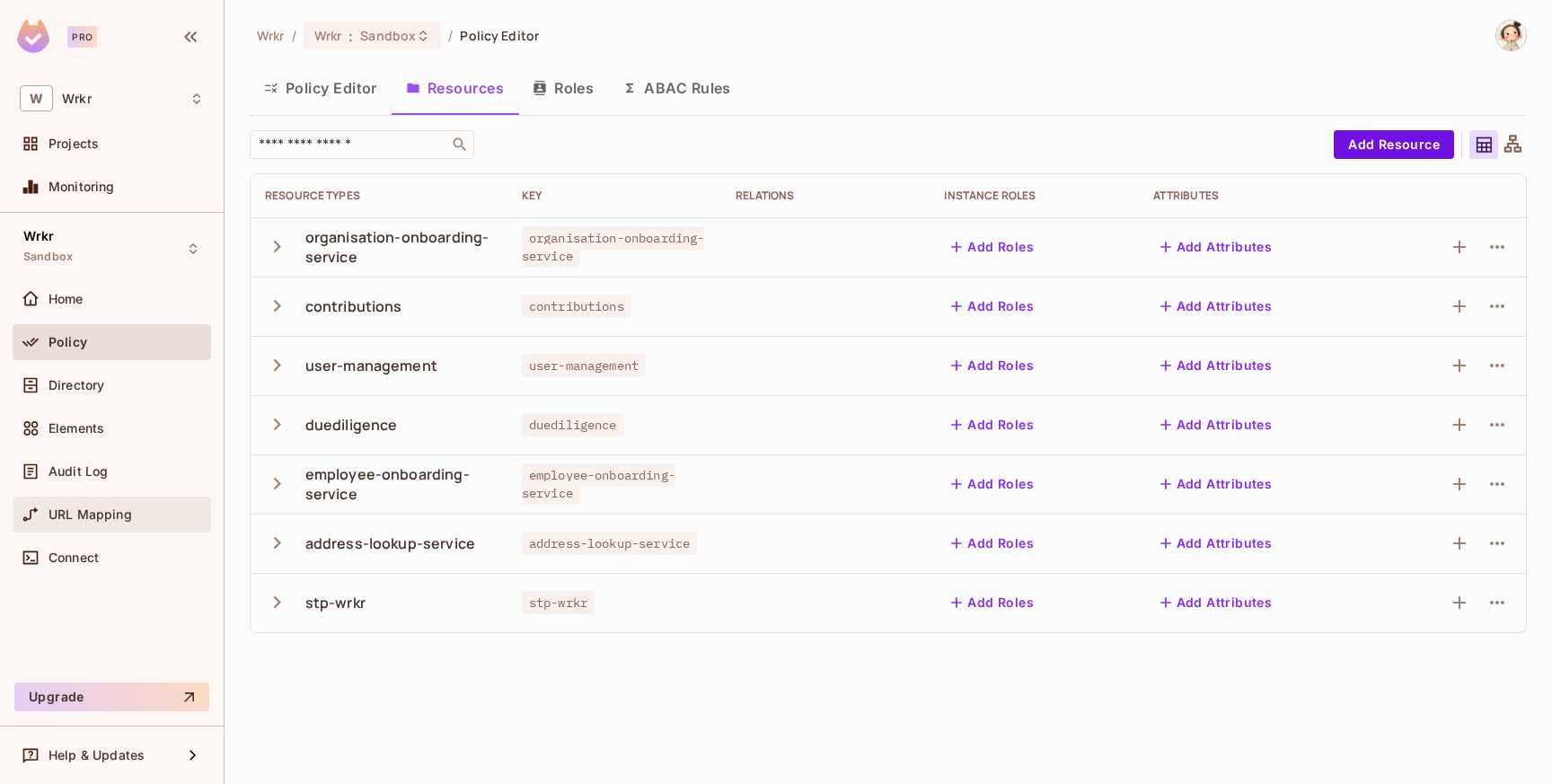
click at [95, 514] on span "URL Mapping" at bounding box center [90, 514] width 83 height 15
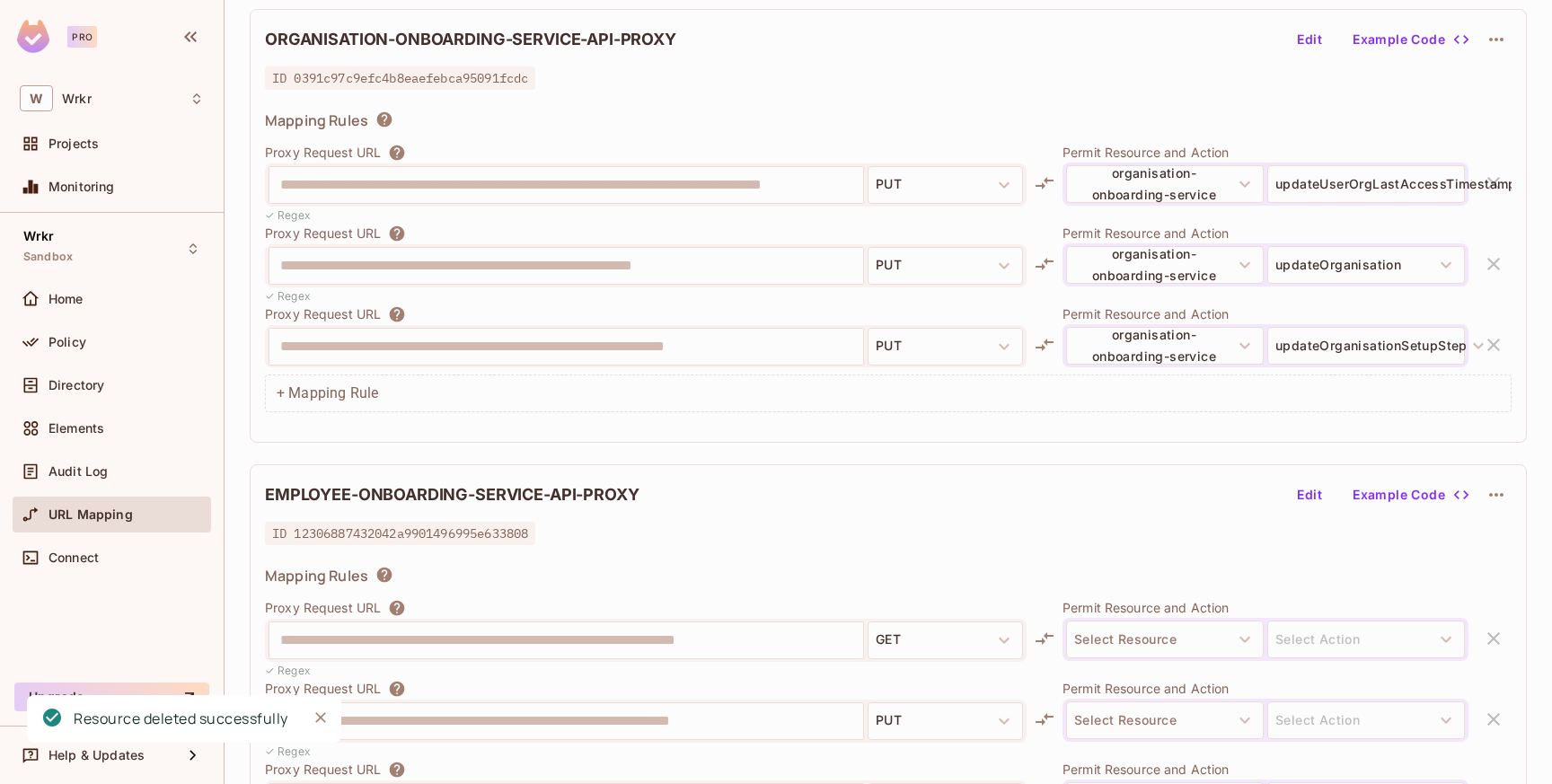
scroll to position [247, 0]
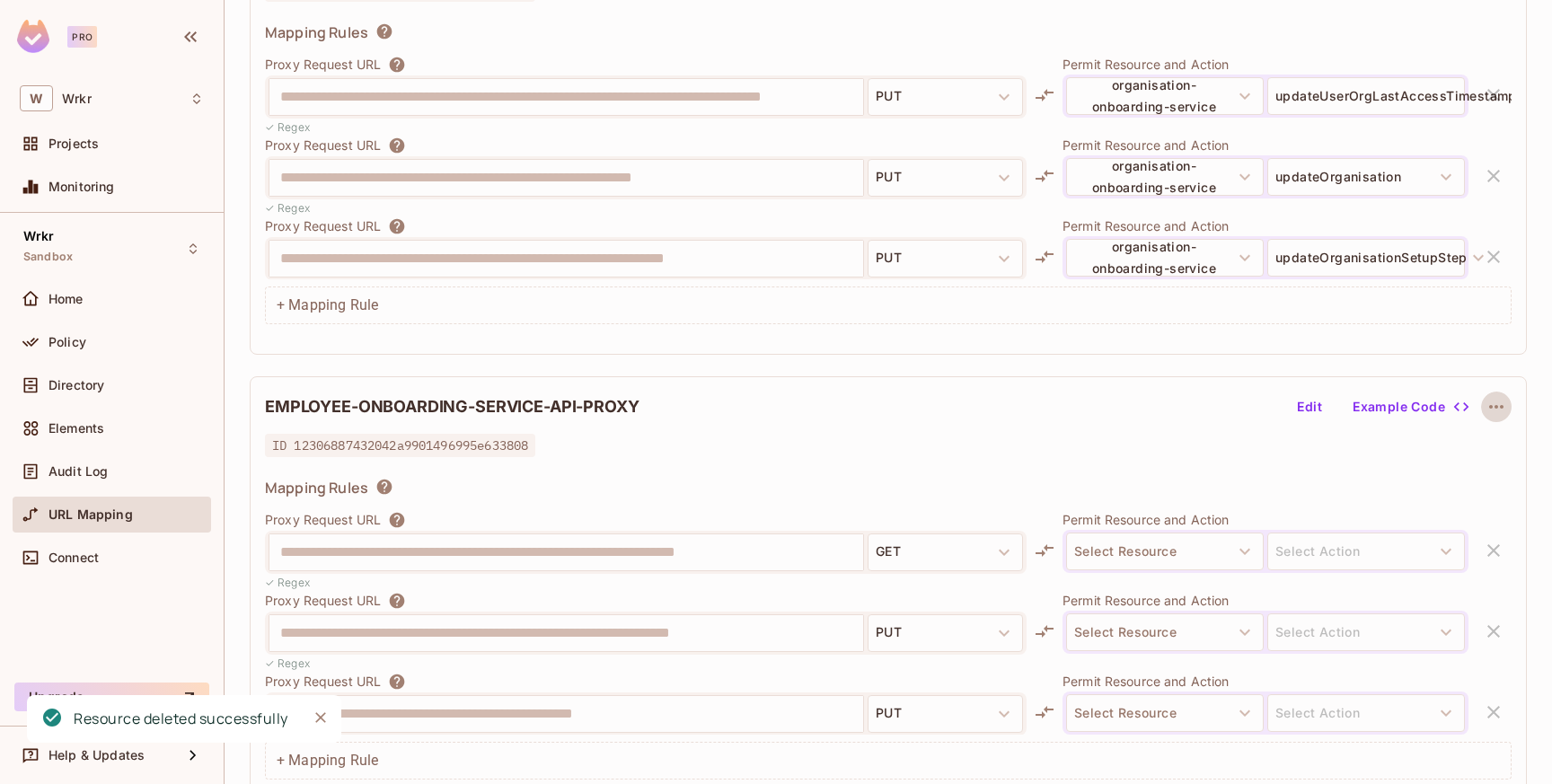
click at [1491, 406] on icon "button" at bounding box center [1496, 407] width 15 height 4
click at [1496, 450] on div "Delete" at bounding box center [1498, 449] width 40 height 18
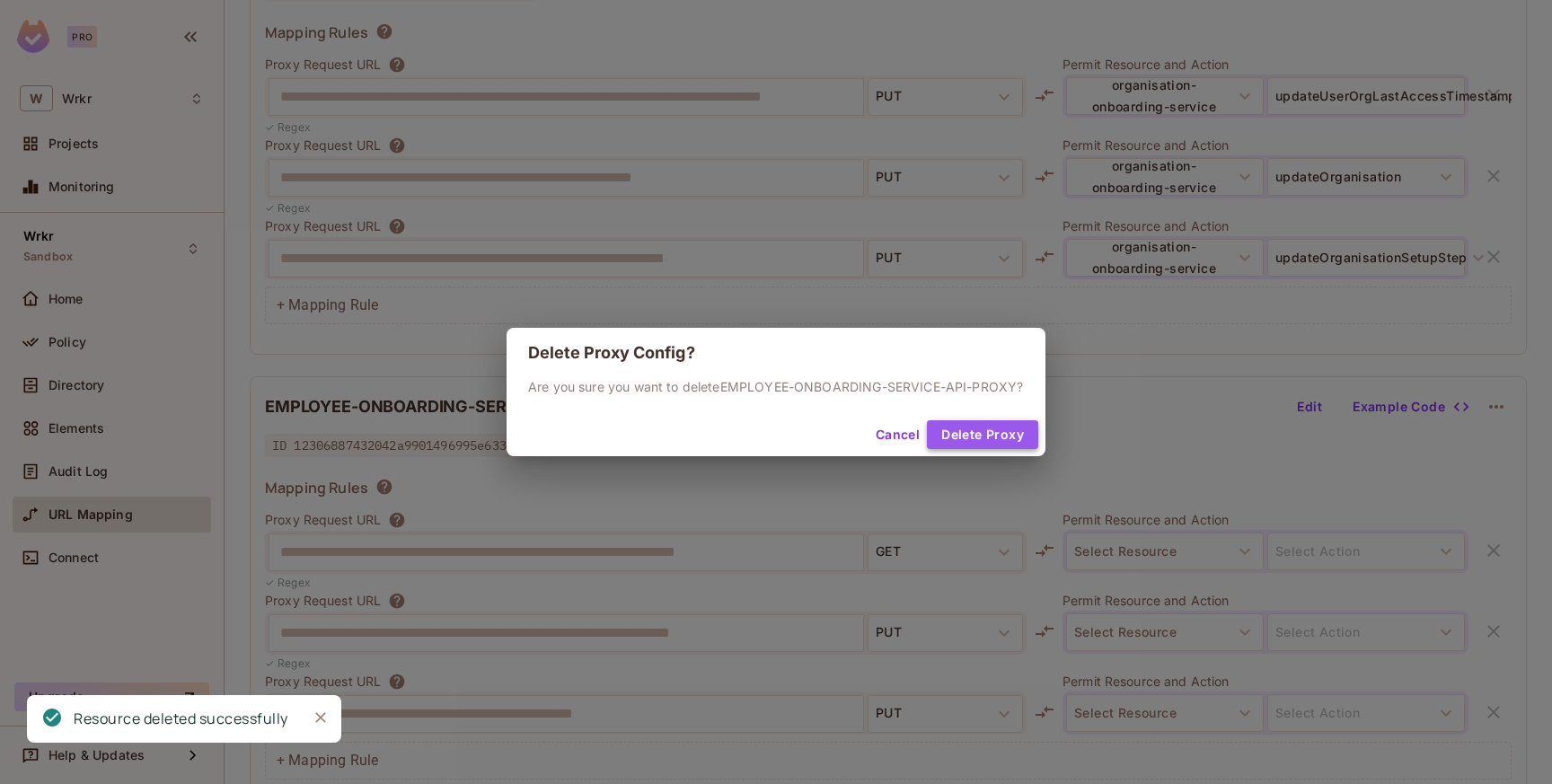
click at [1018, 446] on button "Delete Proxy" at bounding box center [982, 435] width 111 height 29
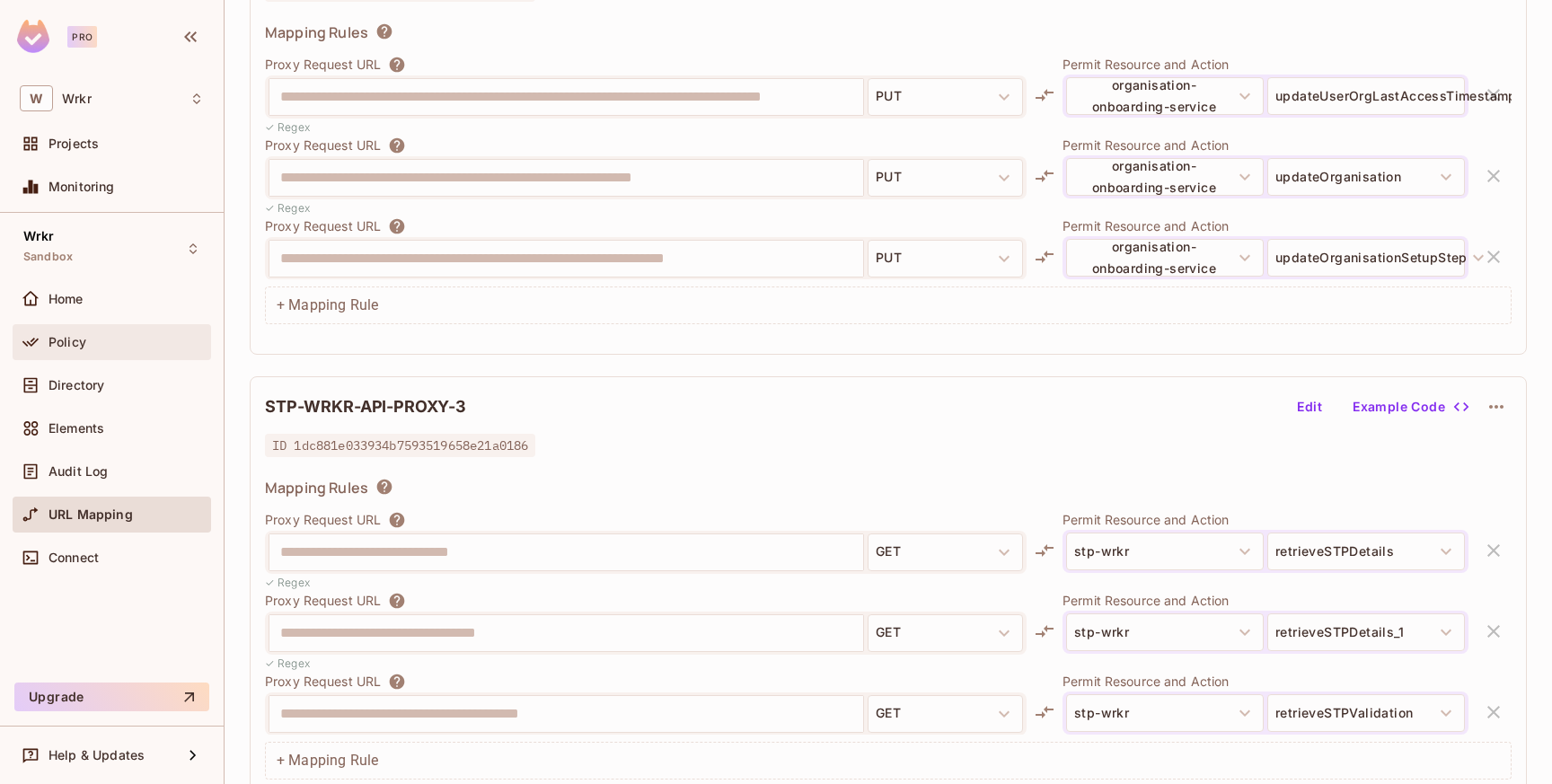
click at [100, 342] on div "Policy" at bounding box center [126, 342] width 156 height 15
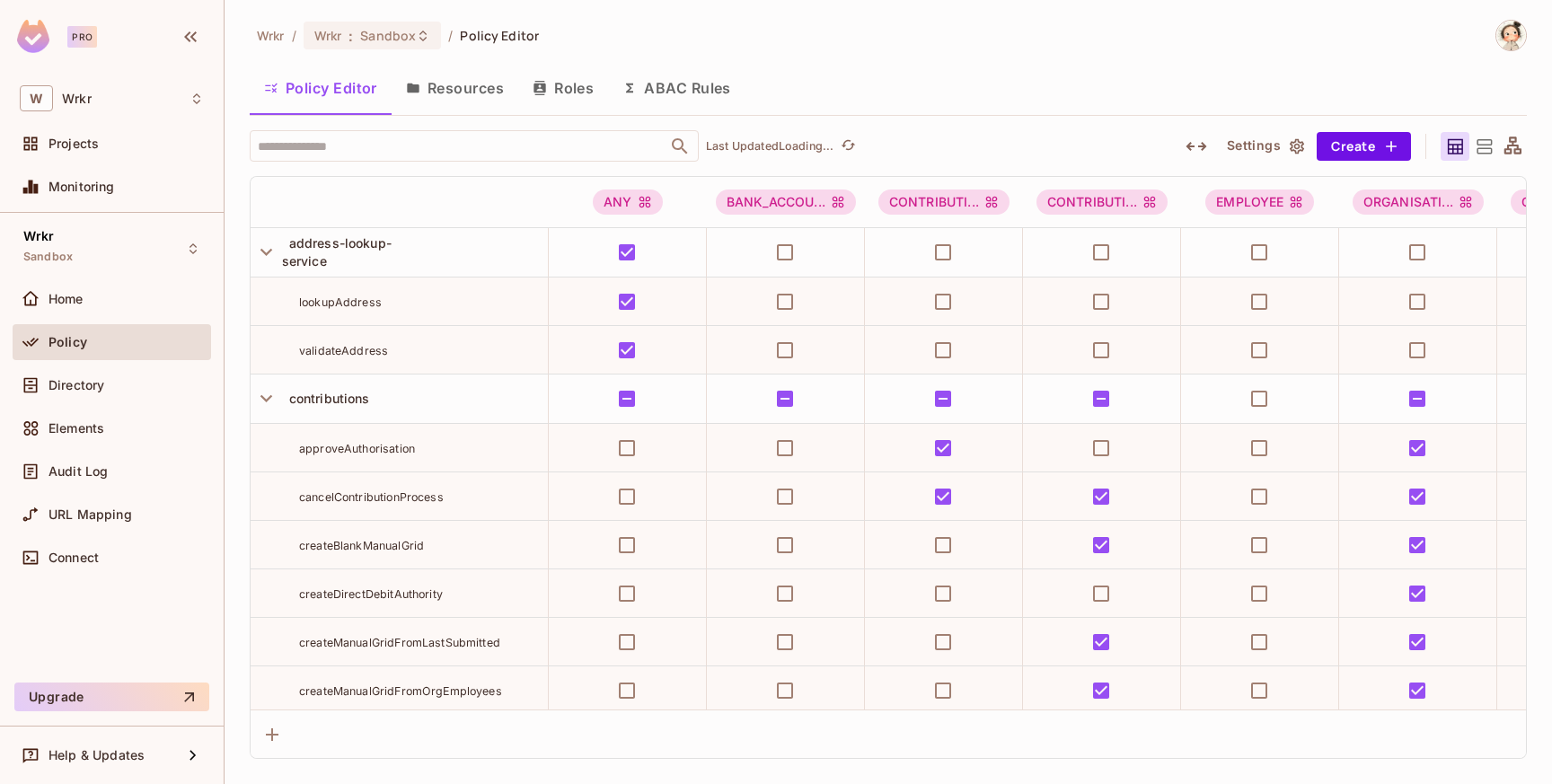
click at [455, 87] on button "Resources" at bounding box center [454, 88] width 127 height 44
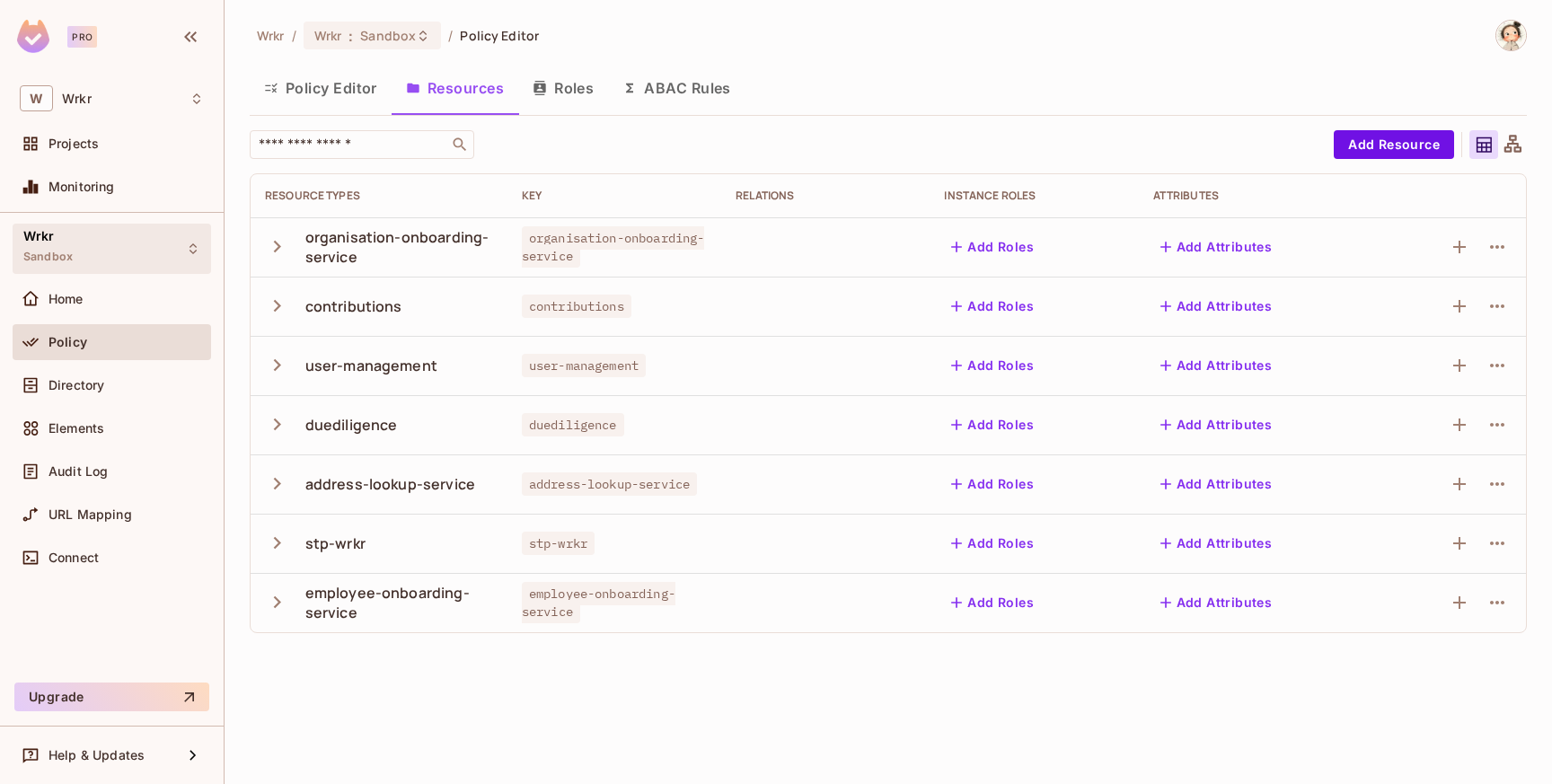
click at [192, 247] on icon at bounding box center [192, 248] width 15 height 15
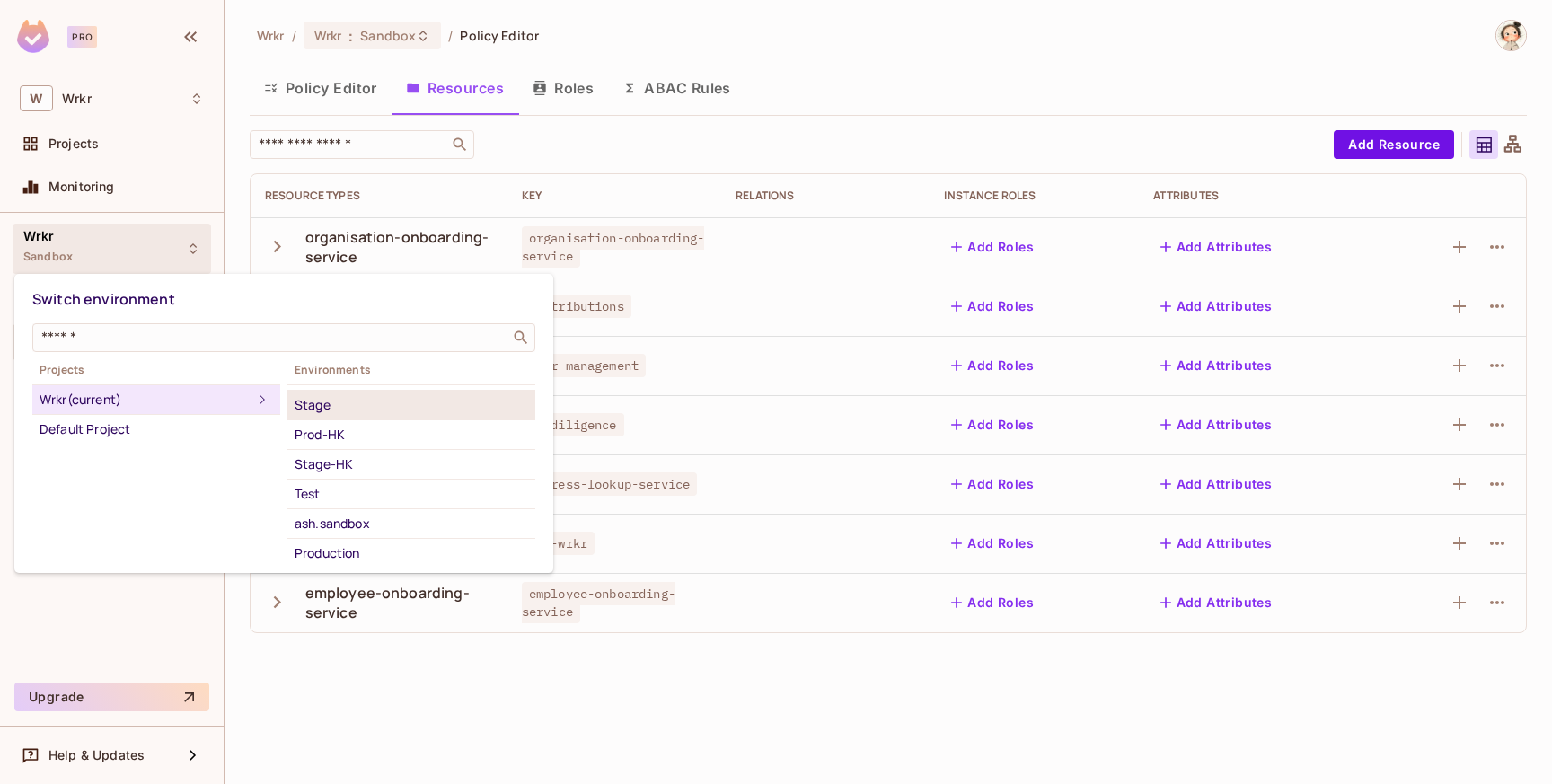
scroll to position [97, 0]
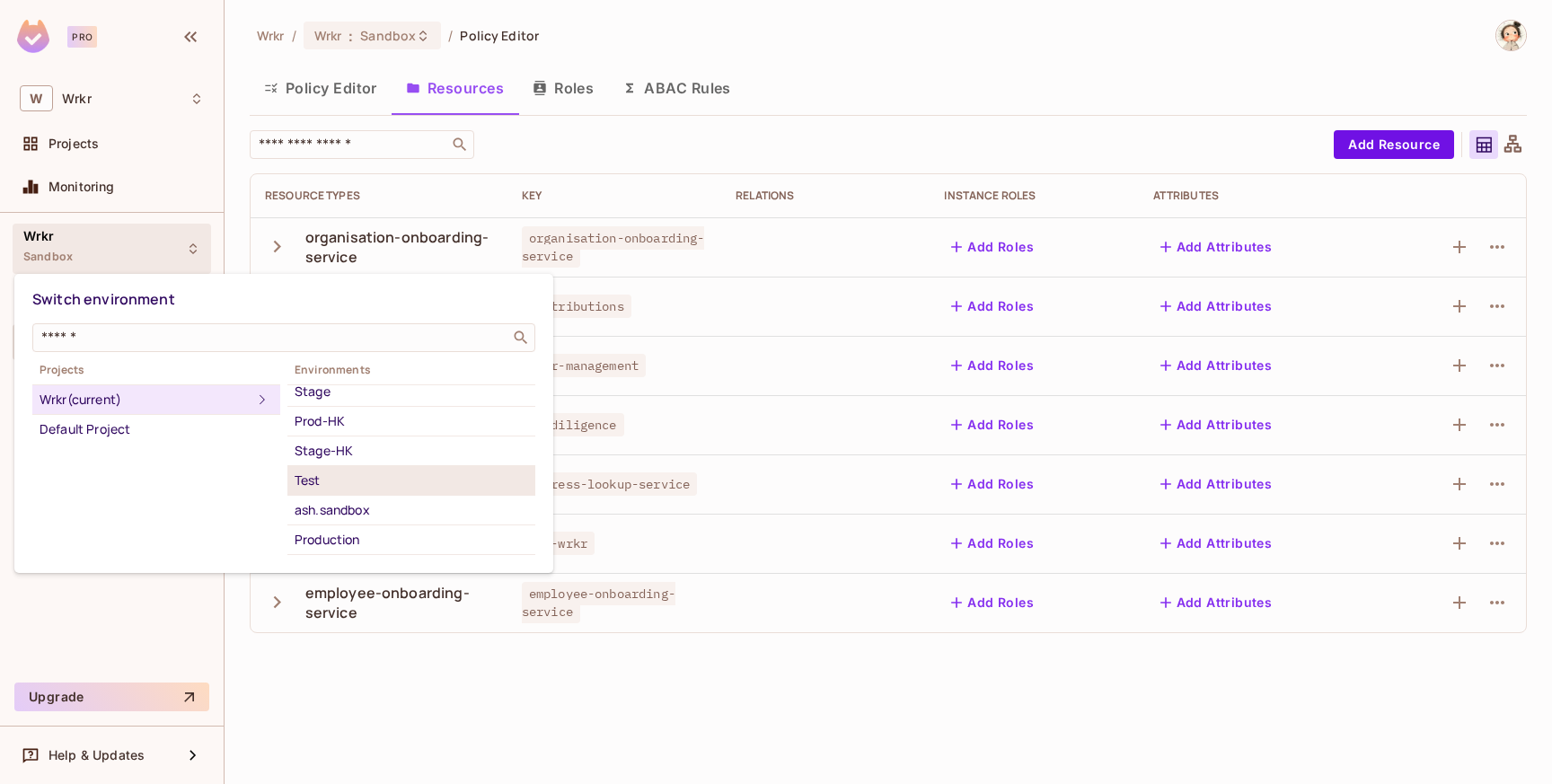
click at [323, 484] on div "Test" at bounding box center [412, 480] width 234 height 21
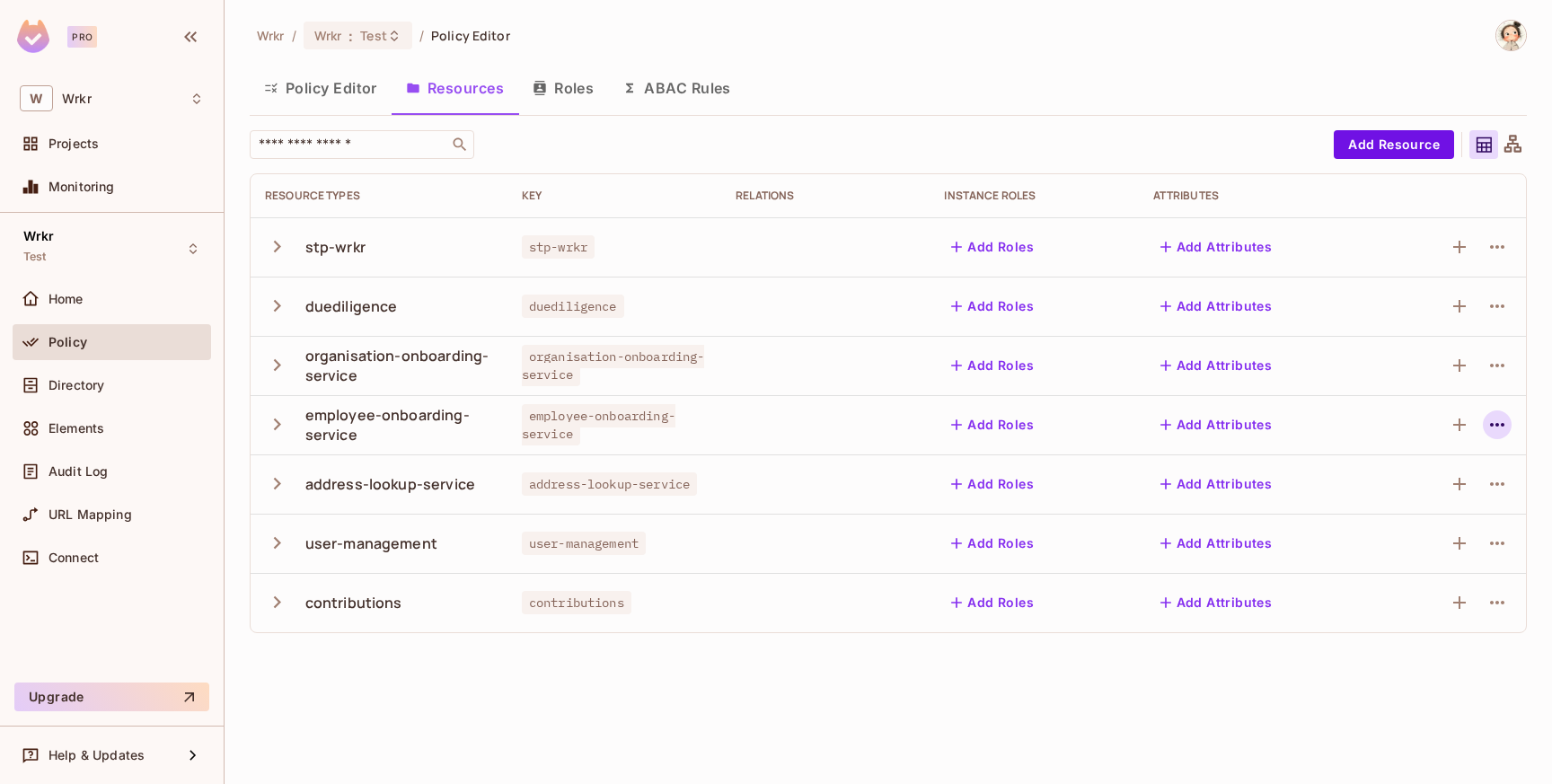
click at [1496, 424] on icon "button" at bounding box center [1497, 425] width 15 height 4
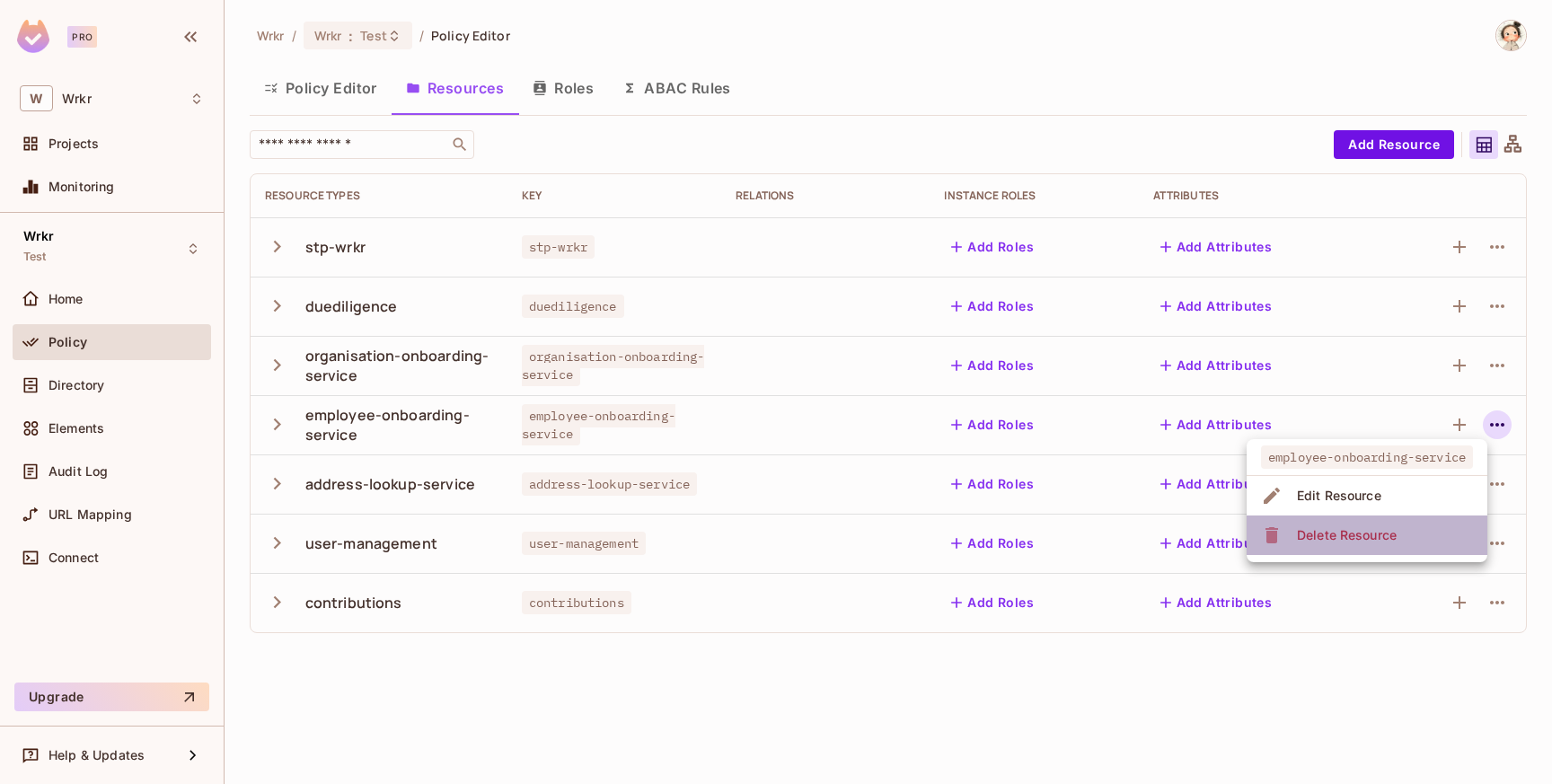
click at [1389, 538] on div "Delete Resource" at bounding box center [1347, 535] width 100 height 18
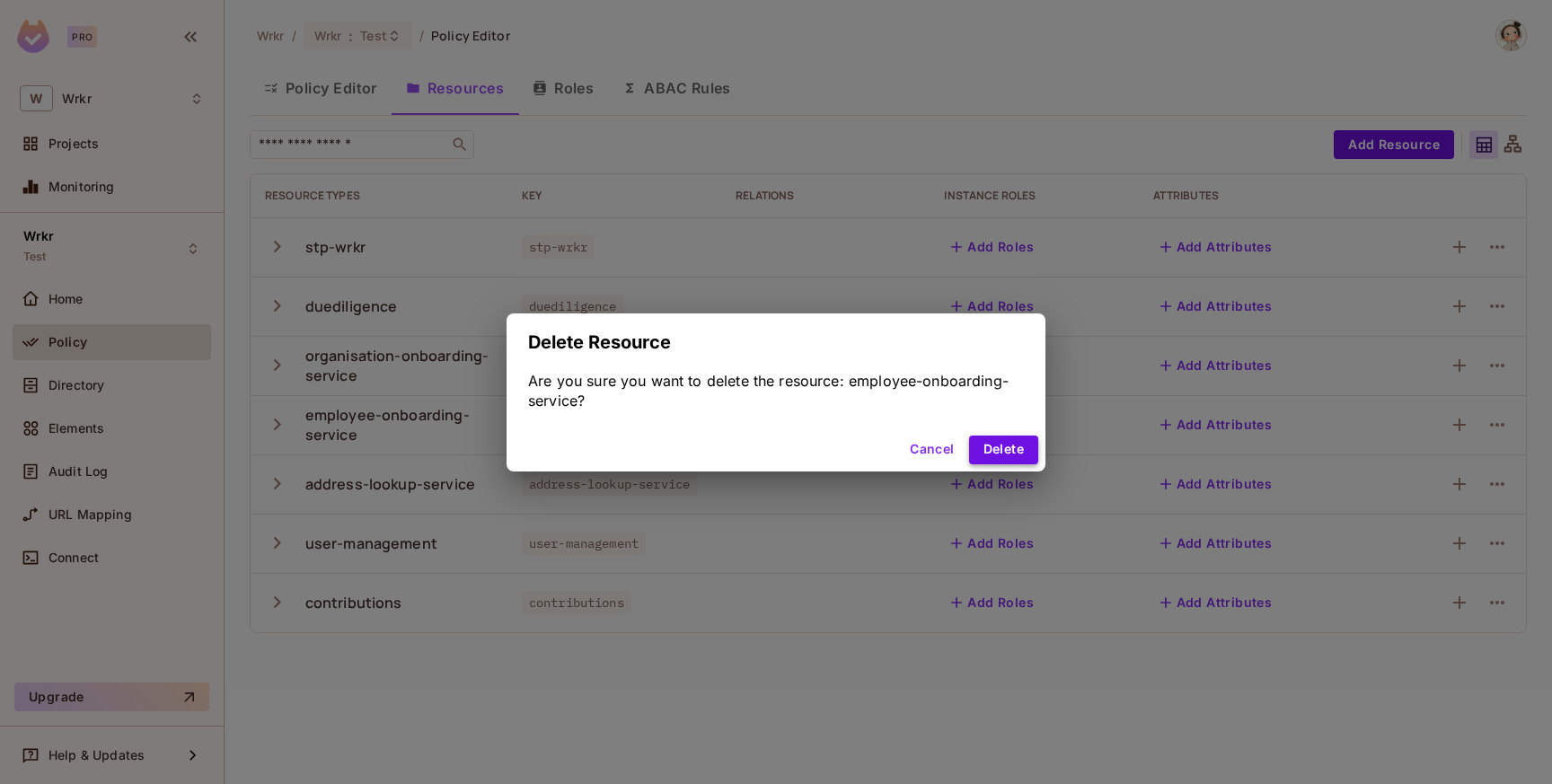
click at [1011, 451] on button "Delete" at bounding box center [1004, 450] width 70 height 29
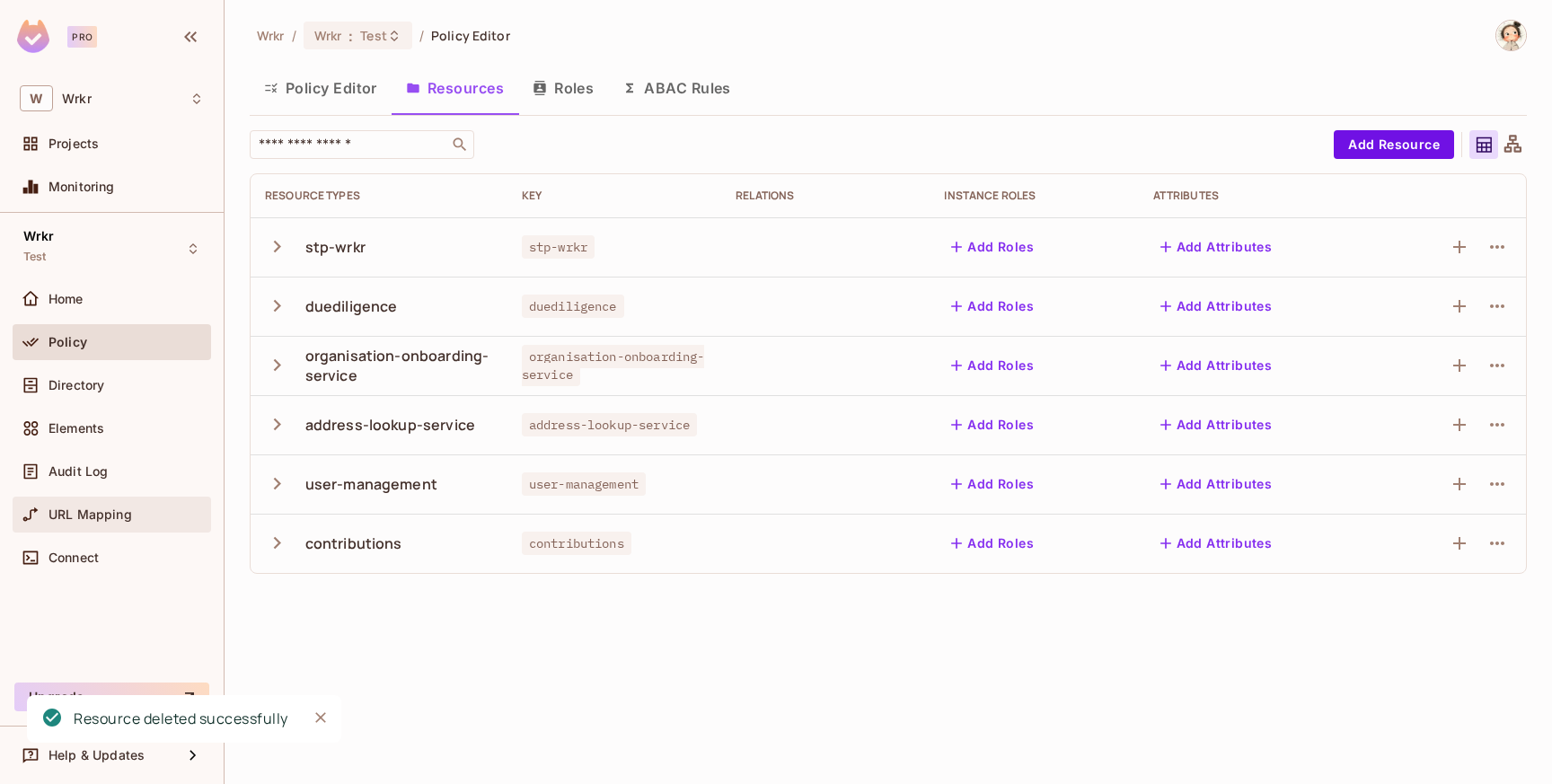
click at [132, 519] on div "URL Mapping" at bounding box center [126, 514] width 156 height 15
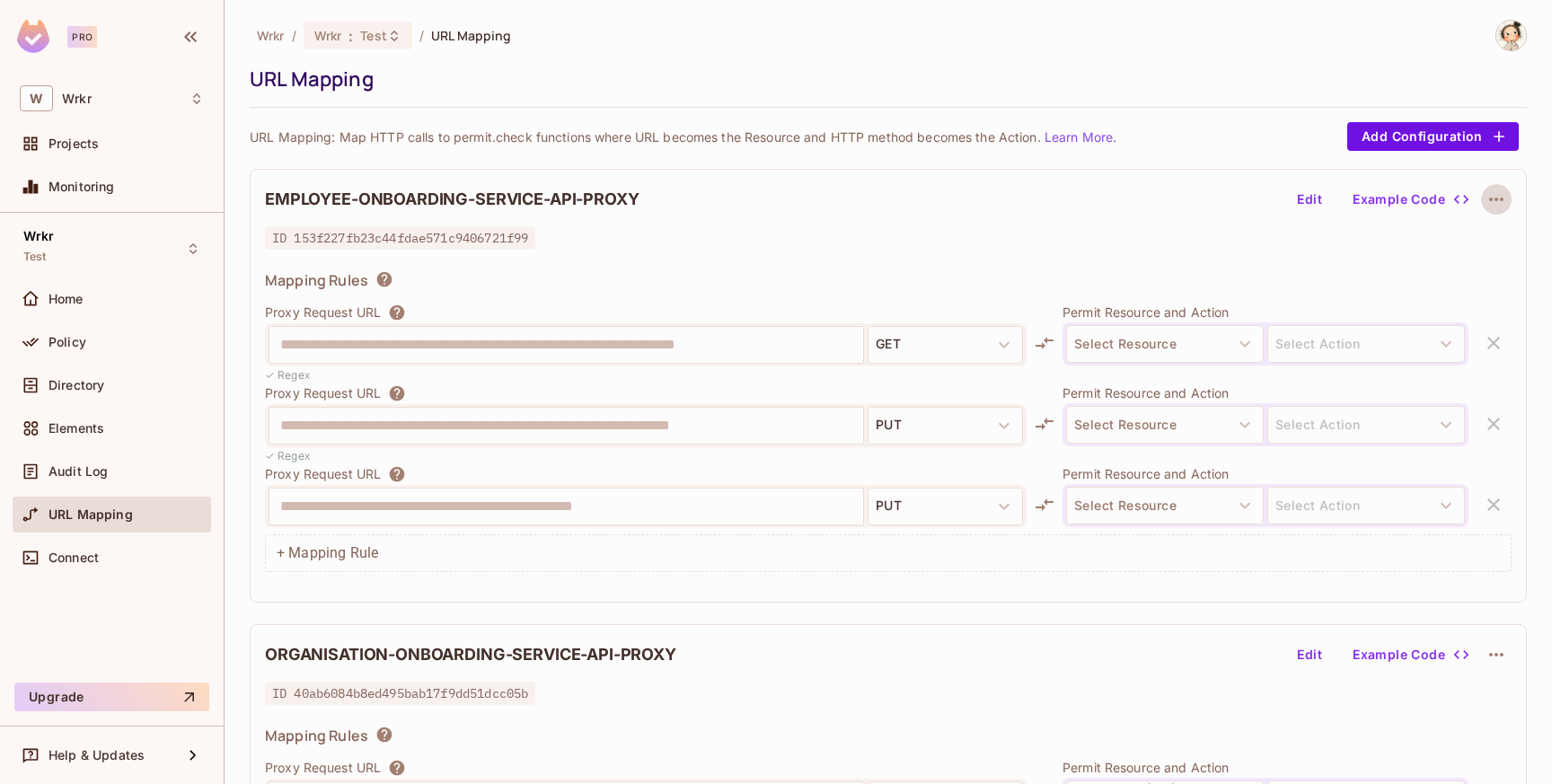
click at [1501, 200] on icon "button" at bounding box center [1497, 199] width 21 height 21
click at [1486, 242] on div "Delete" at bounding box center [1498, 242] width 40 height 18
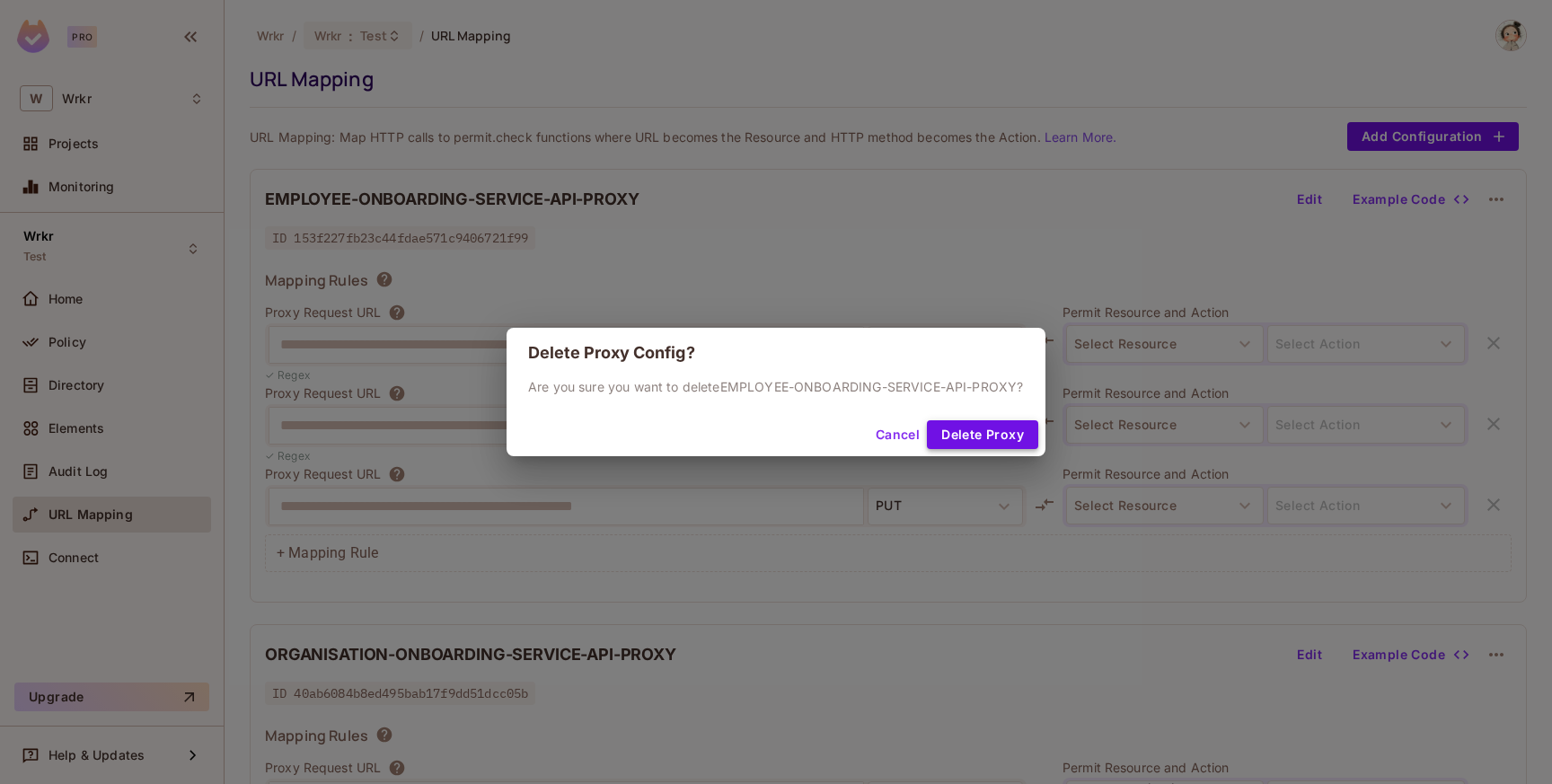
click at [970, 445] on button "Delete Proxy" at bounding box center [982, 435] width 111 height 29
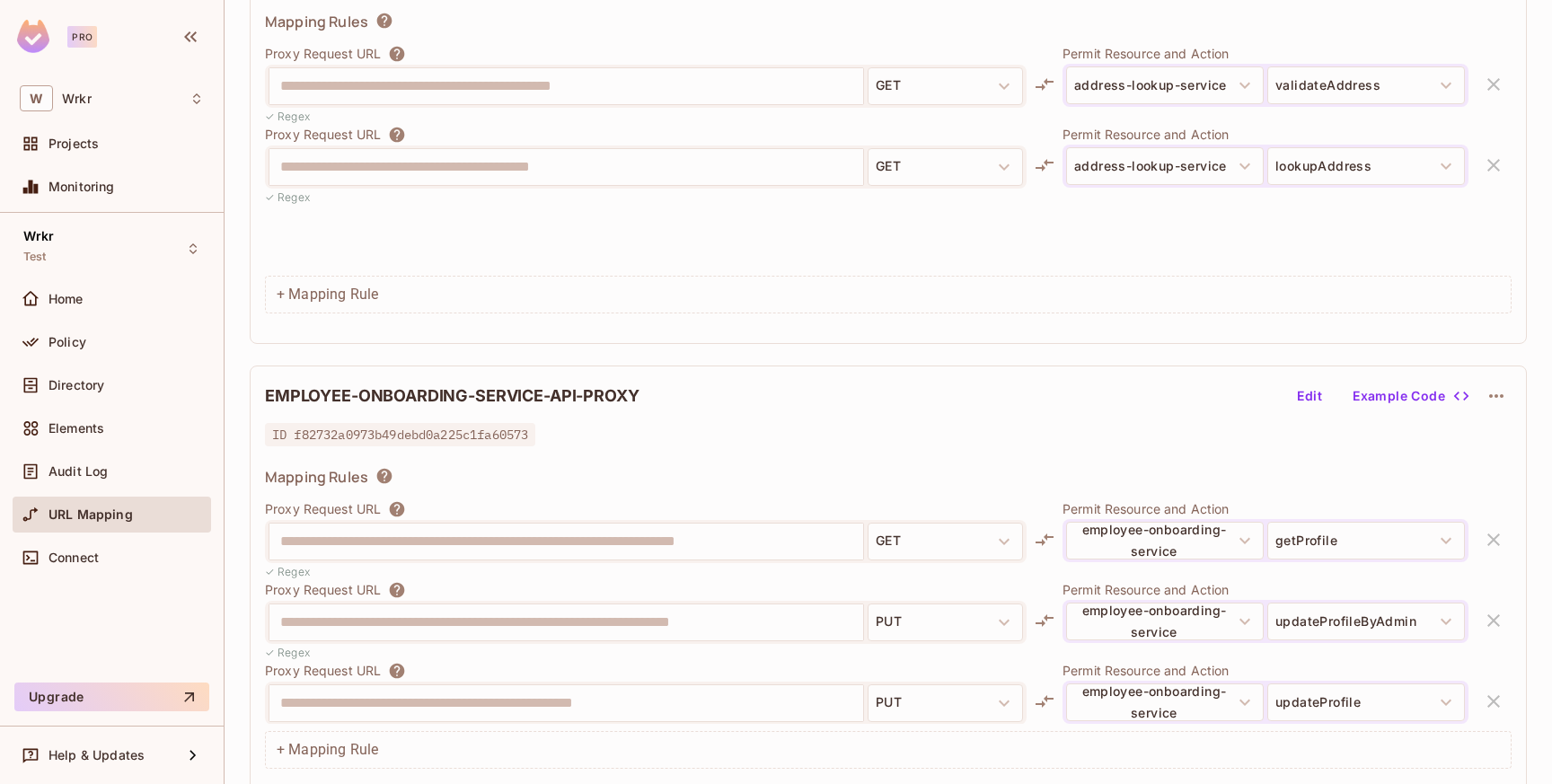
scroll to position [2558, 0]
